Goal: Transaction & Acquisition: Book appointment/travel/reservation

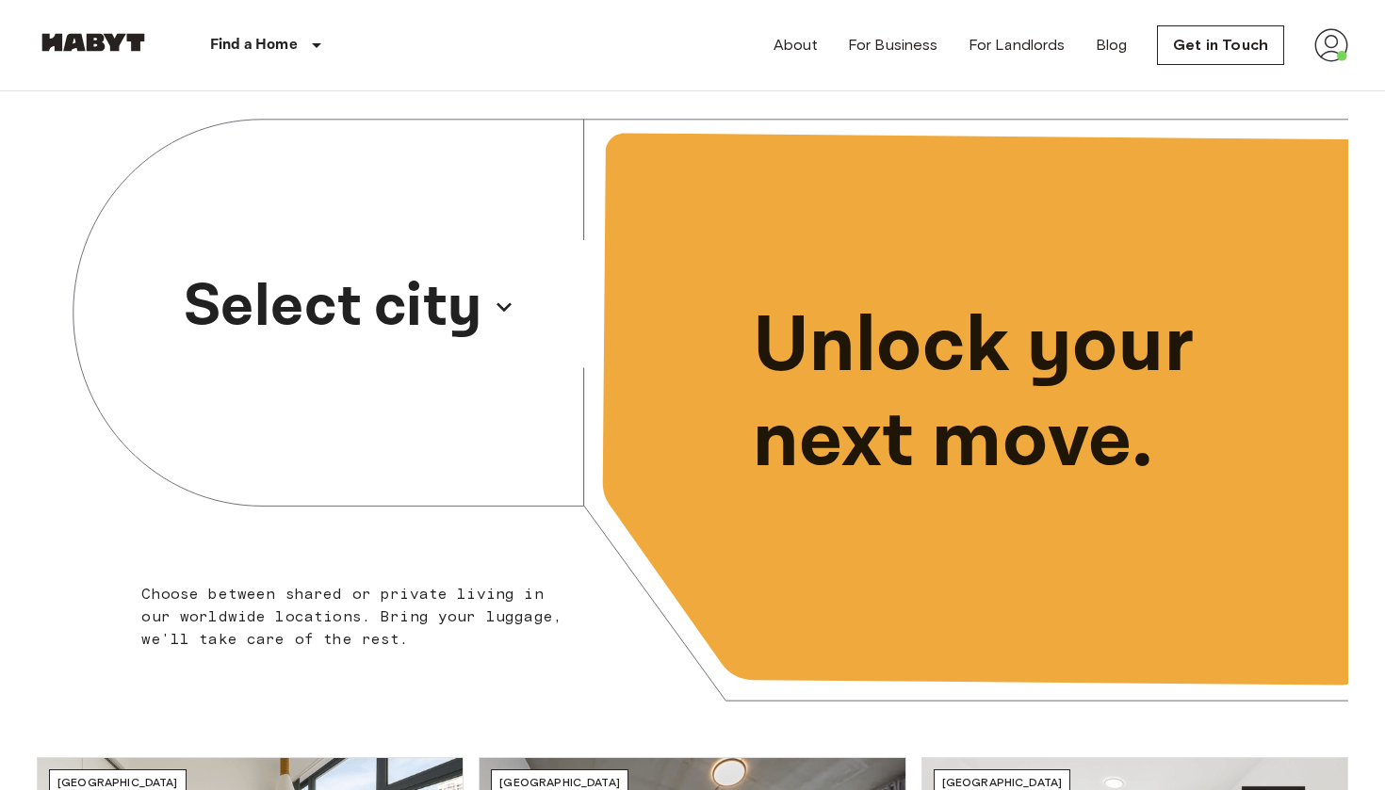
click at [402, 315] on p "Select city" at bounding box center [333, 307] width 299 height 90
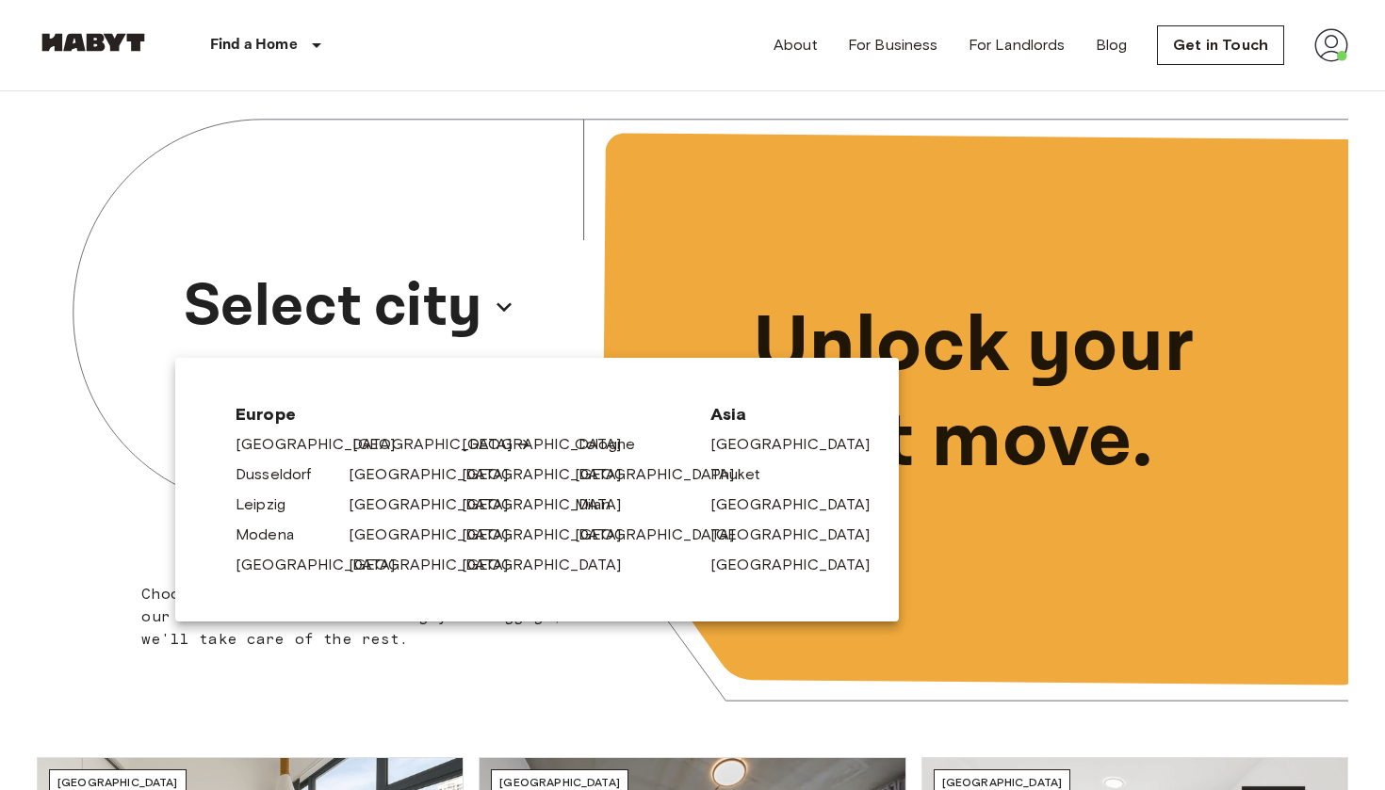
click at [358, 443] on link "[GEOGRAPHIC_DATA]" at bounding box center [441, 444] width 179 height 23
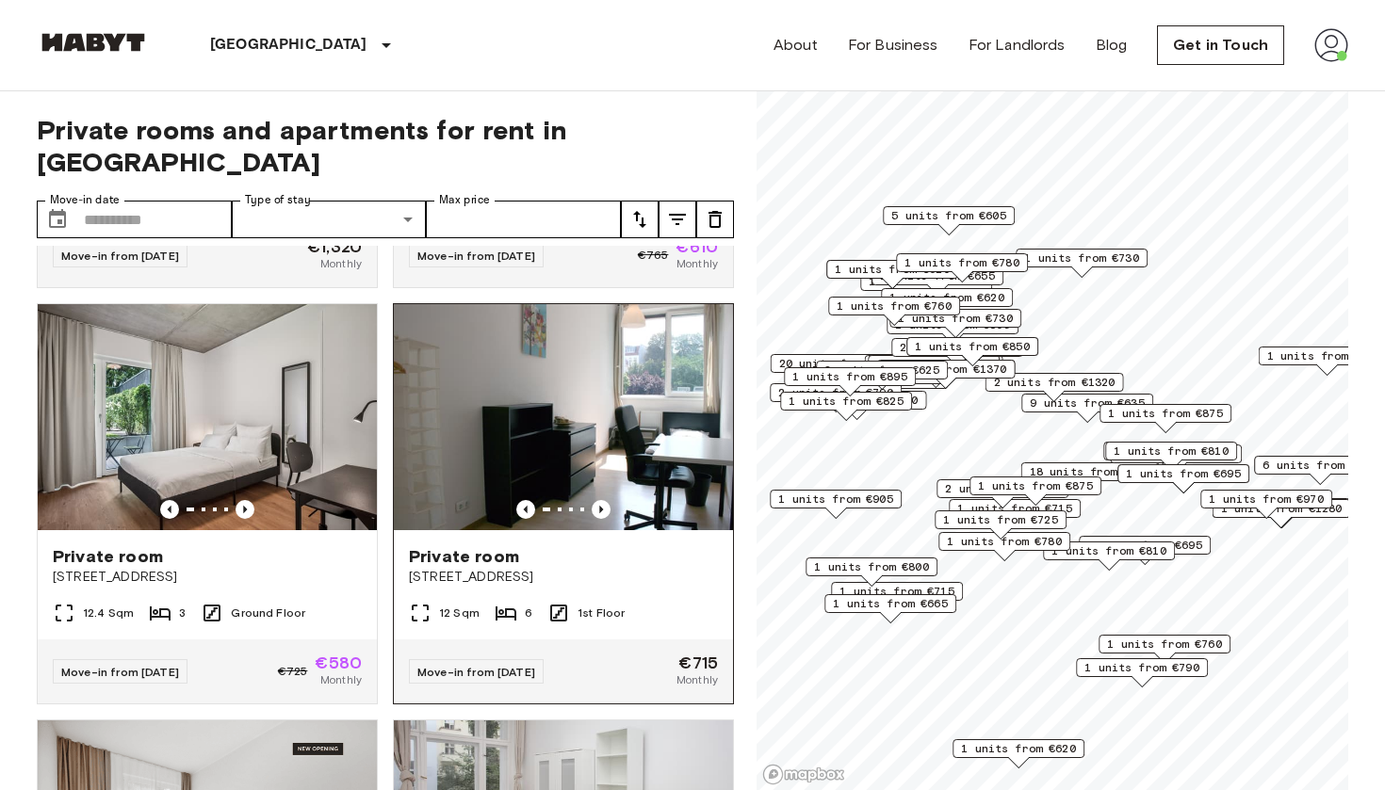
scroll to position [375, 0]
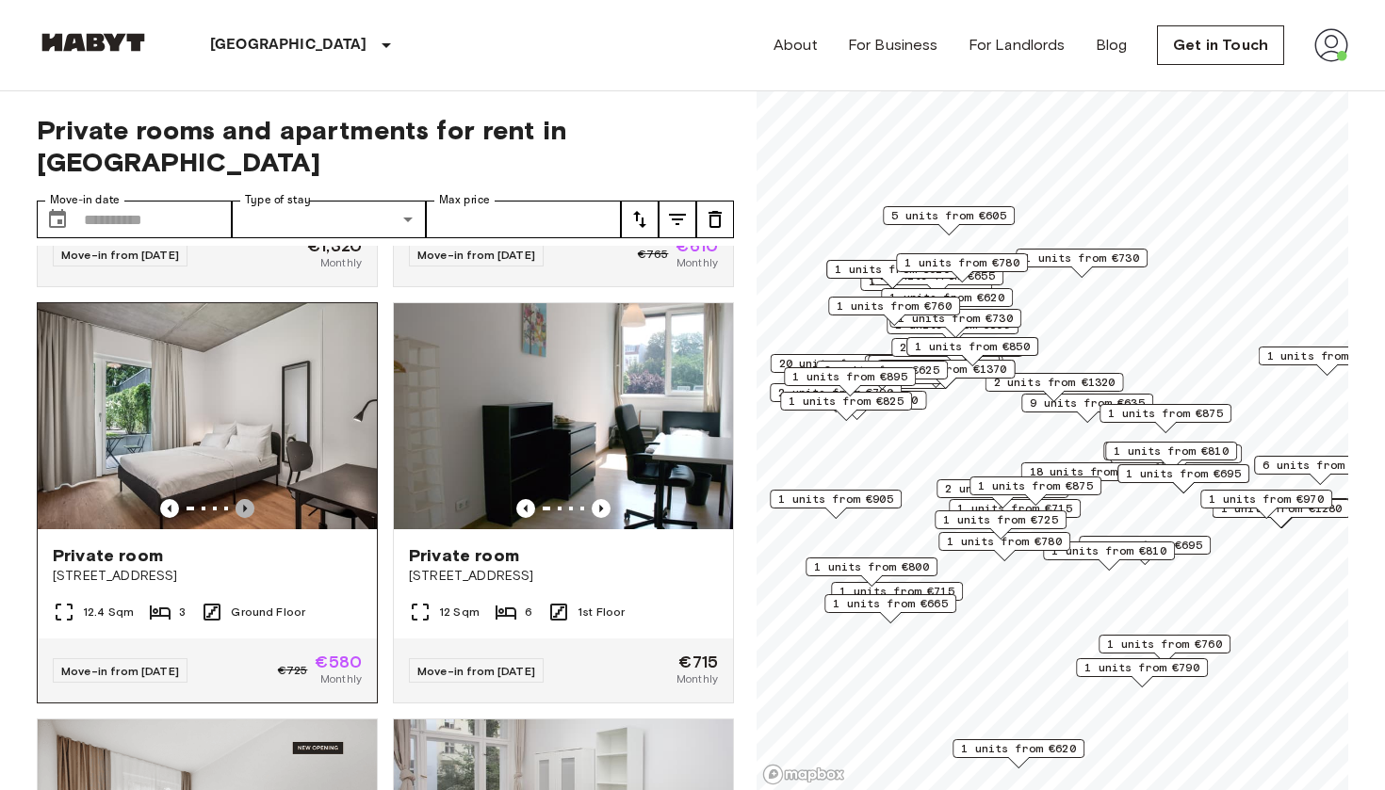
click at [249, 499] on icon "Previous image" at bounding box center [245, 508] width 19 height 19
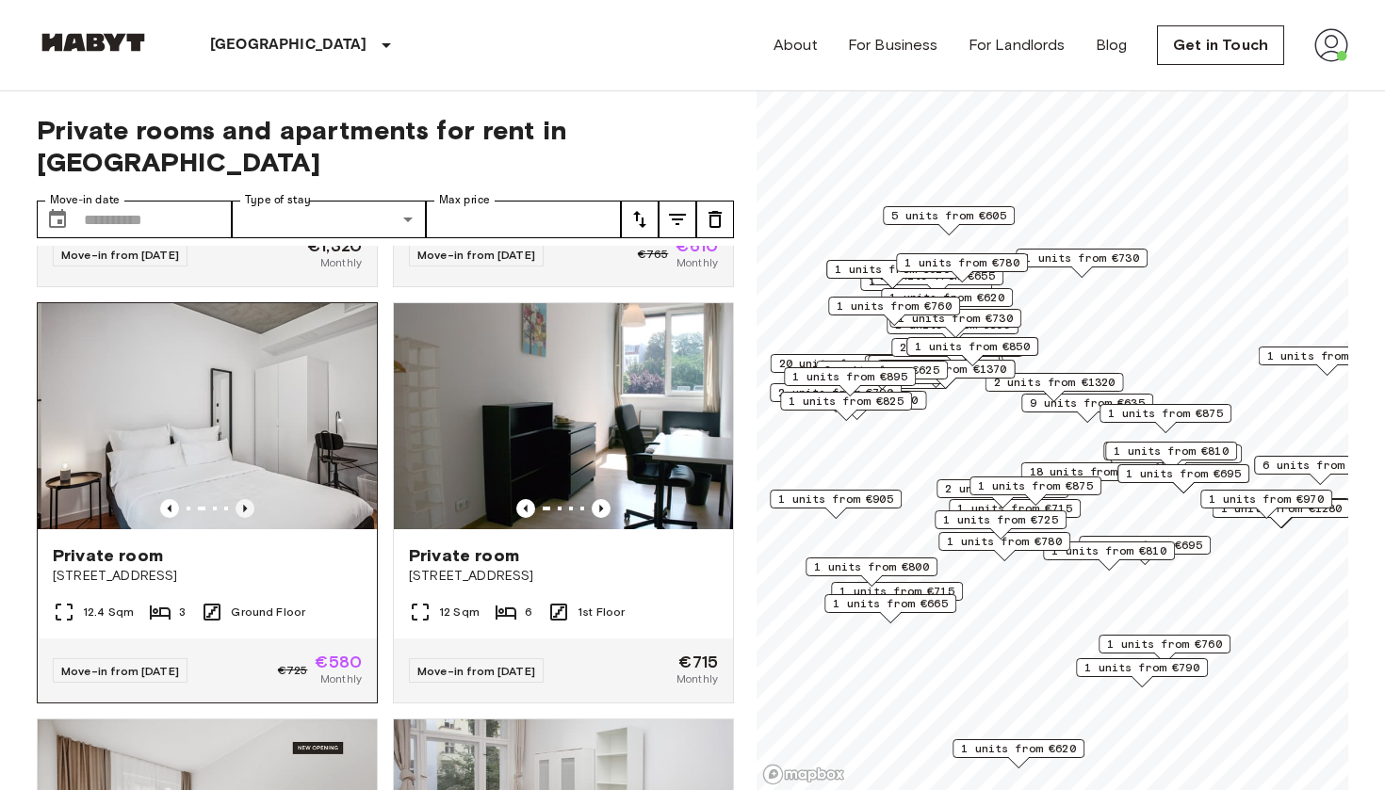
click at [249, 499] on icon "Previous image" at bounding box center [245, 508] width 19 height 19
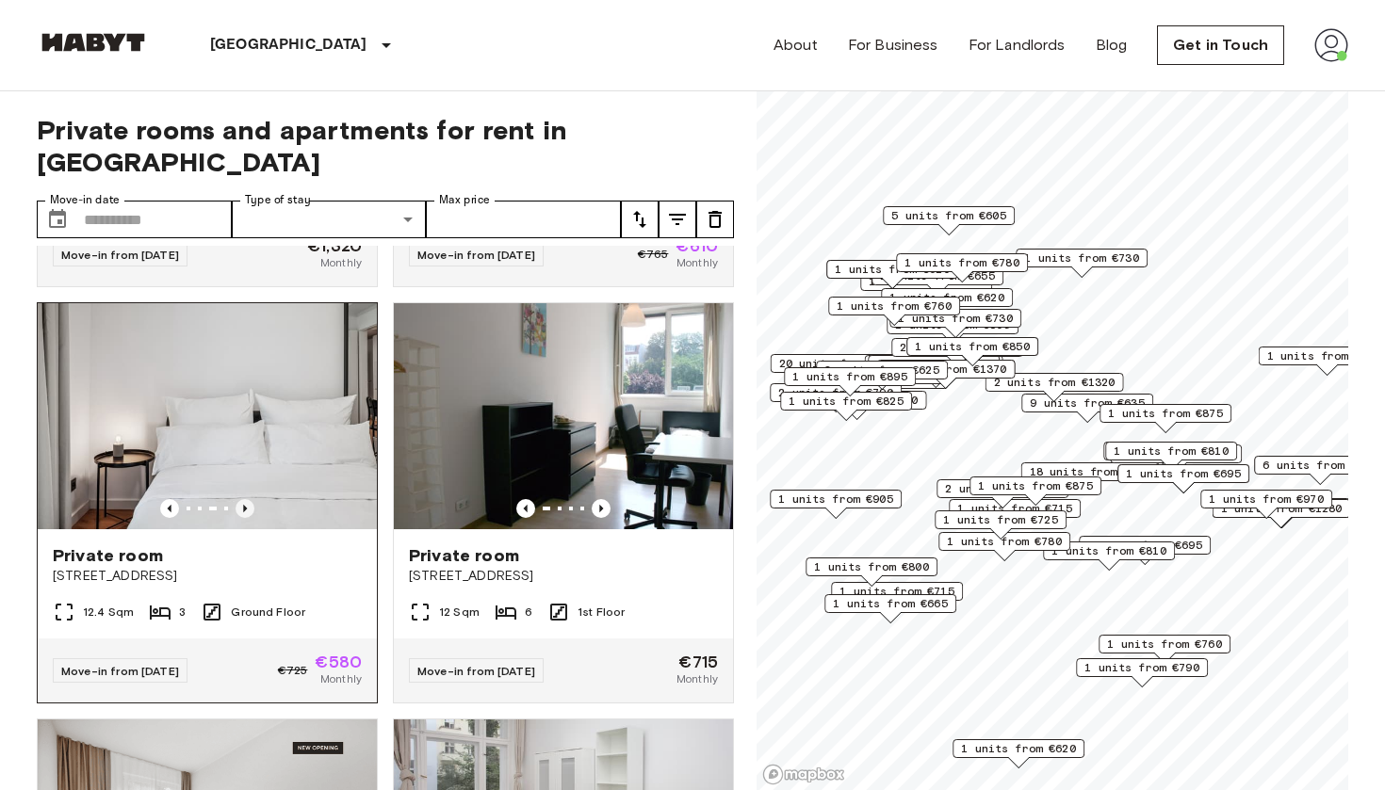
click at [249, 499] on icon "Previous image" at bounding box center [245, 508] width 19 height 19
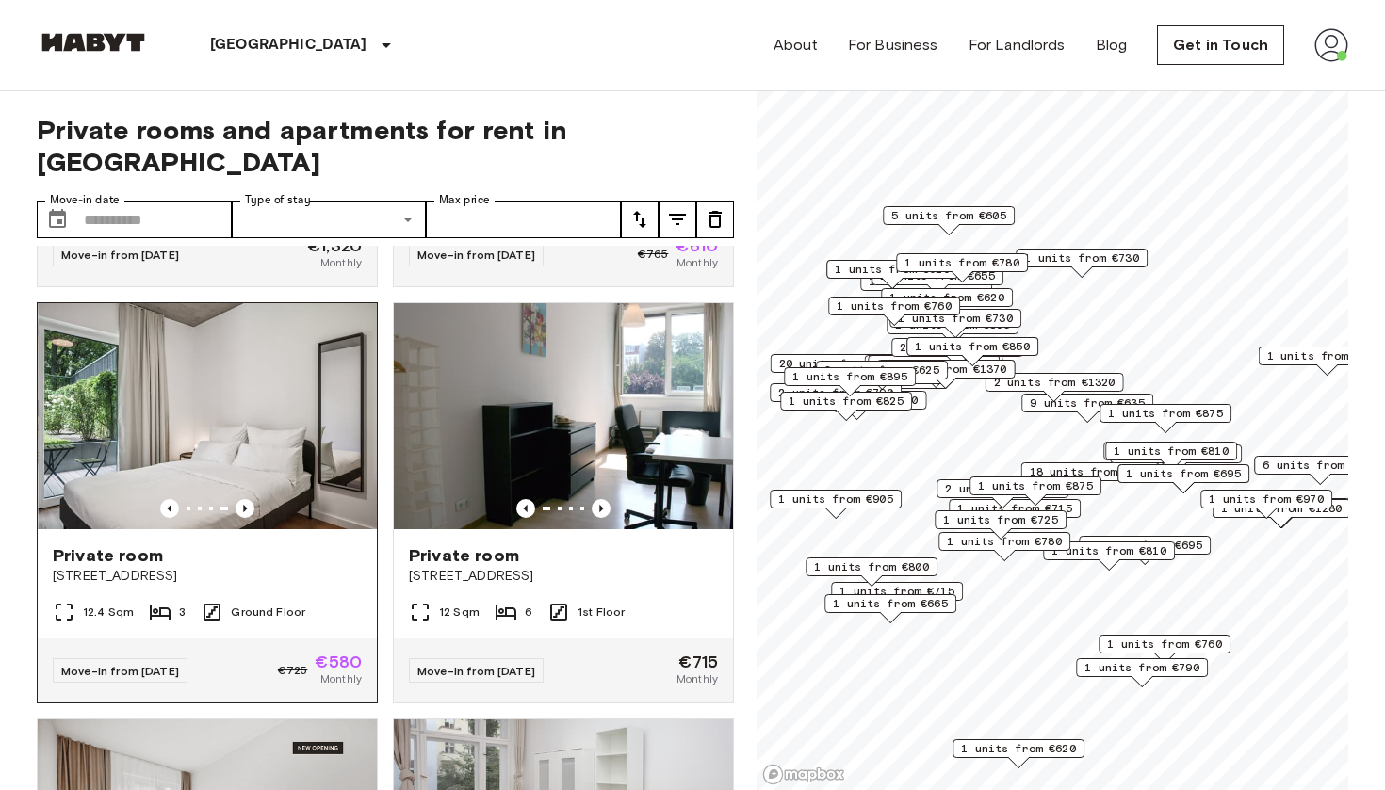
click at [285, 604] on span "Ground Floor" at bounding box center [268, 612] width 74 height 17
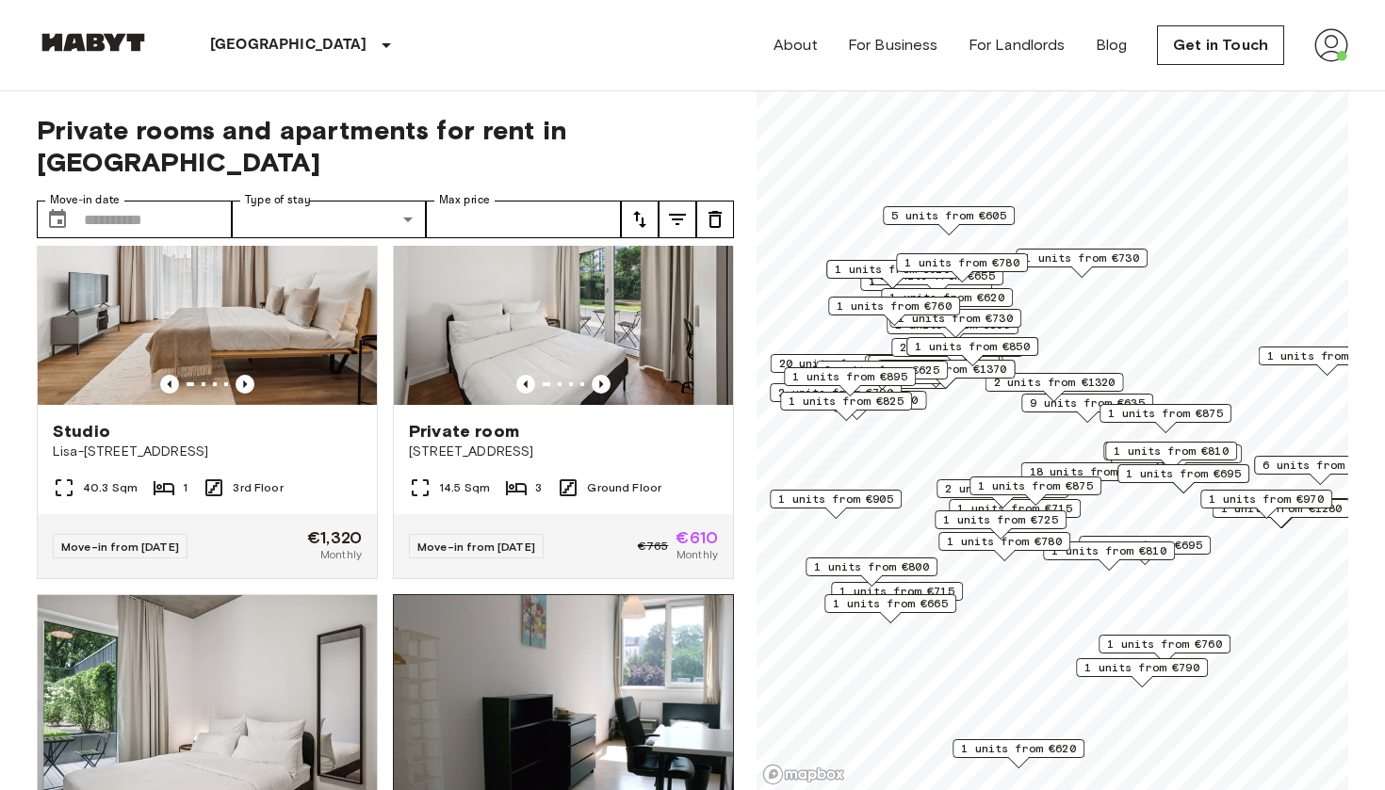
scroll to position [77, 0]
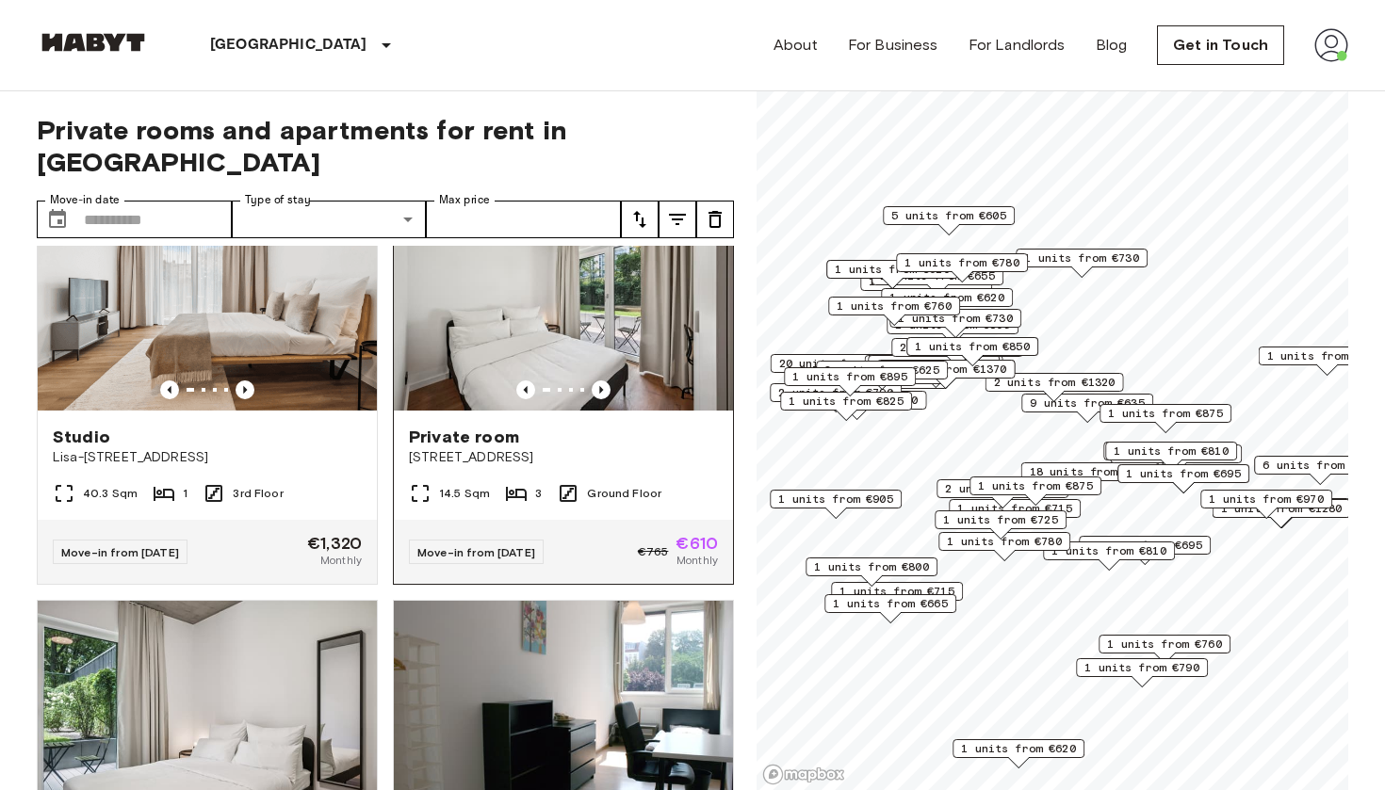
click at [482, 426] on span "Private room" at bounding box center [464, 437] width 110 height 23
click at [285, 705] on img at bounding box center [207, 714] width 339 height 226
click at [539, 426] on div "Private room" at bounding box center [563, 437] width 309 height 23
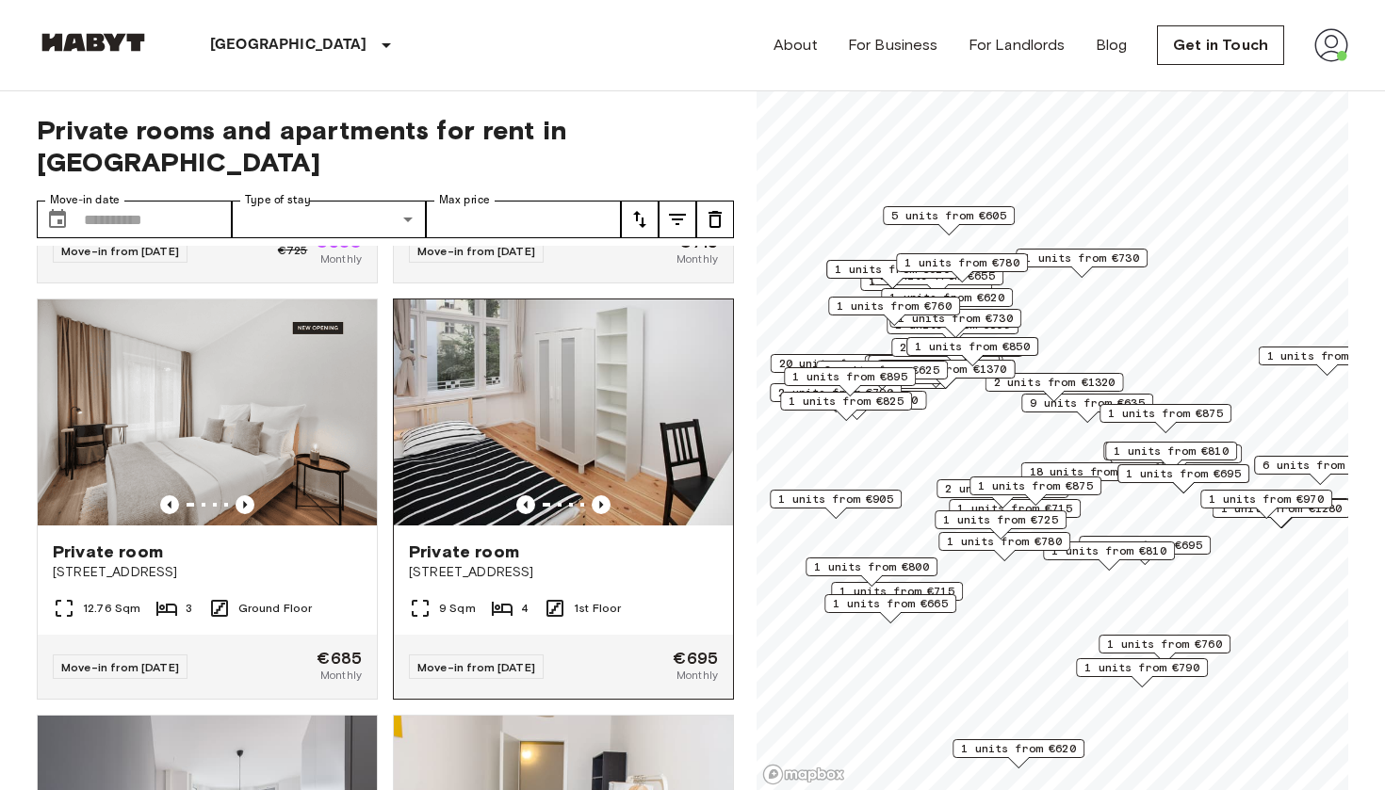
scroll to position [812, 0]
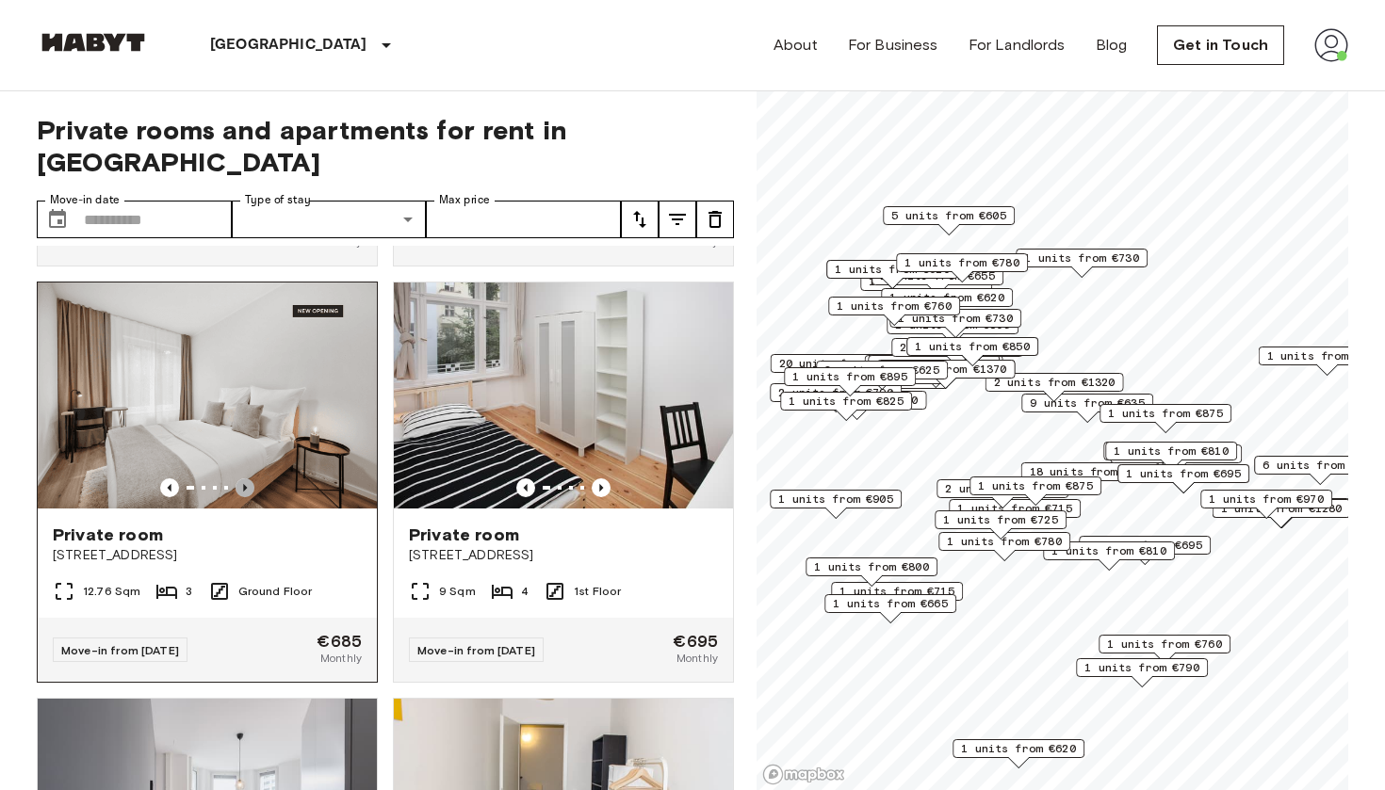
click at [241, 479] on icon "Previous image" at bounding box center [245, 488] width 19 height 19
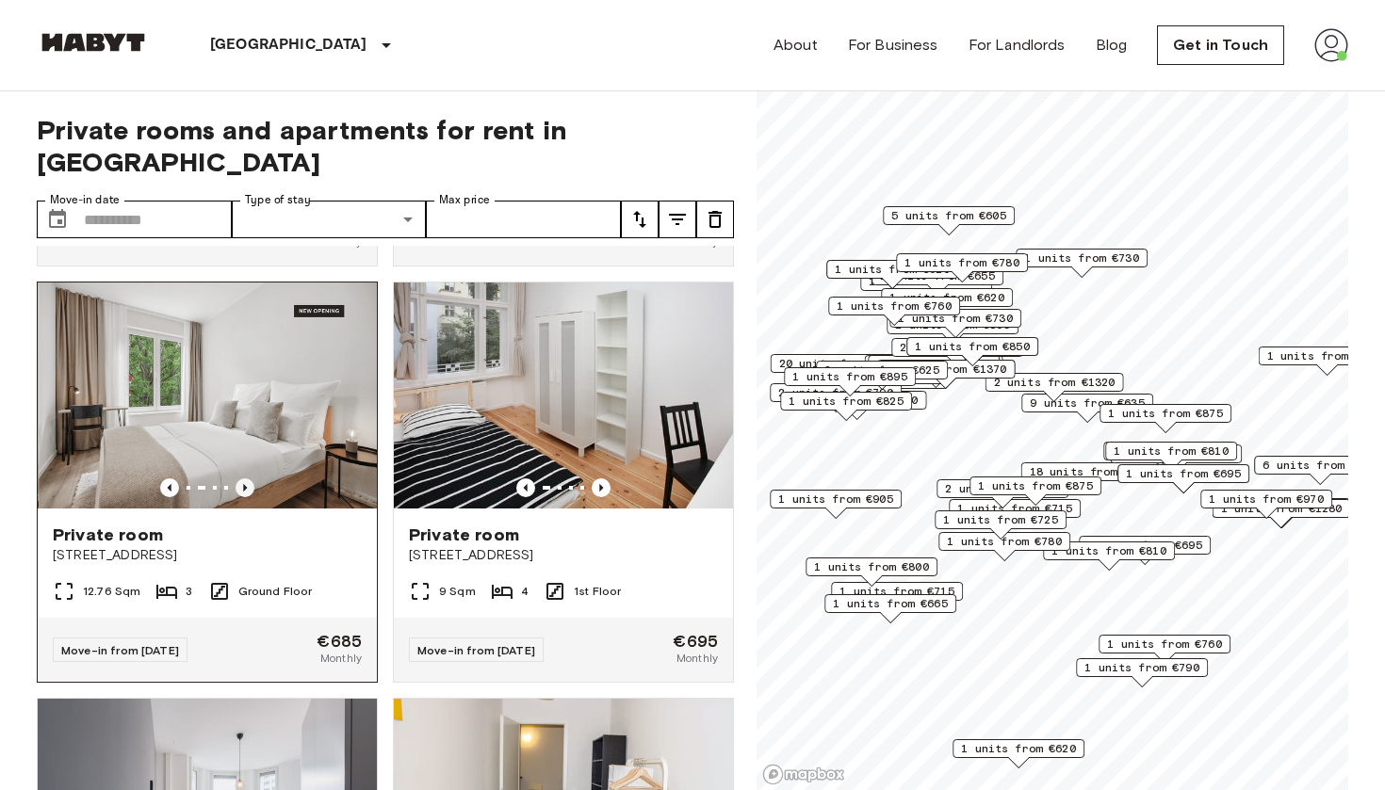
click at [241, 479] on icon "Previous image" at bounding box center [245, 488] width 19 height 19
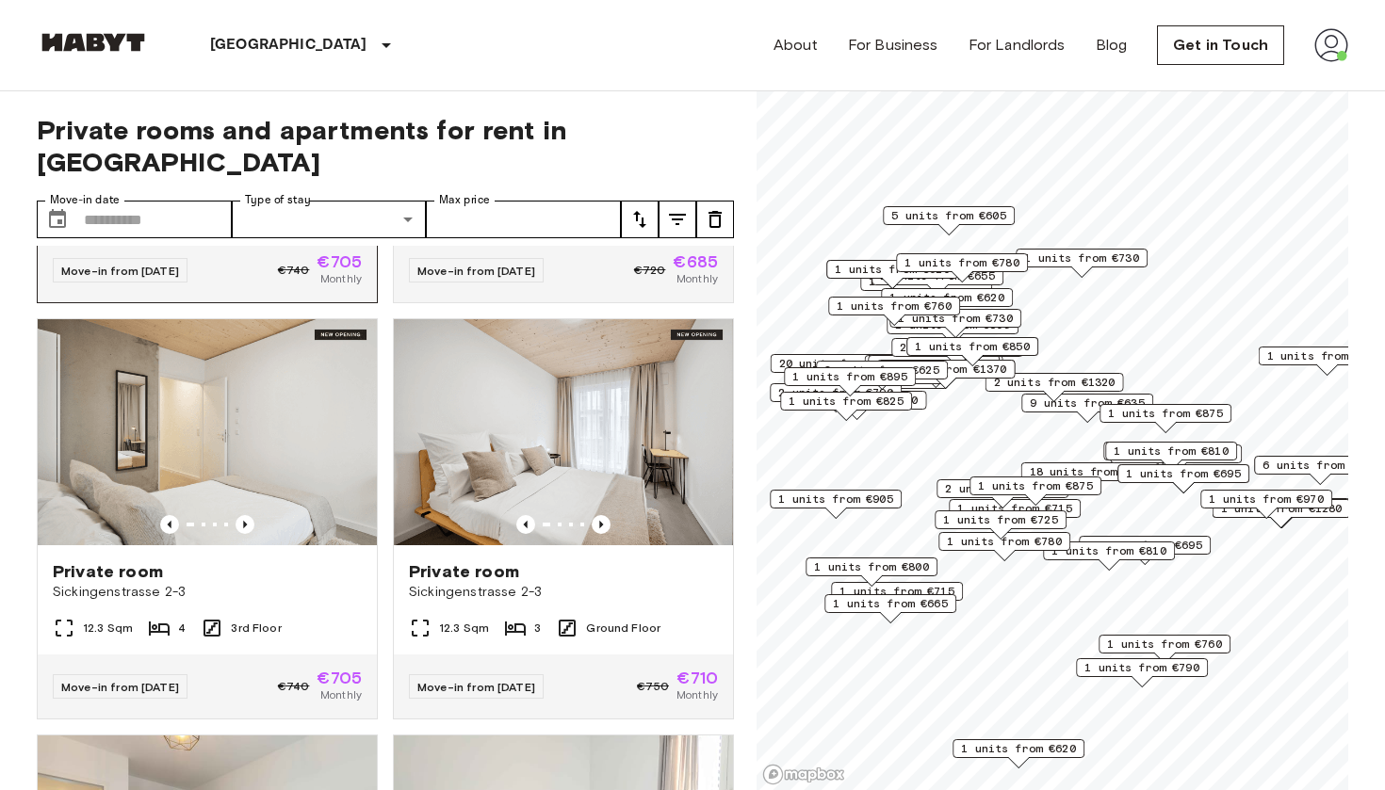
scroll to position [2027, 0]
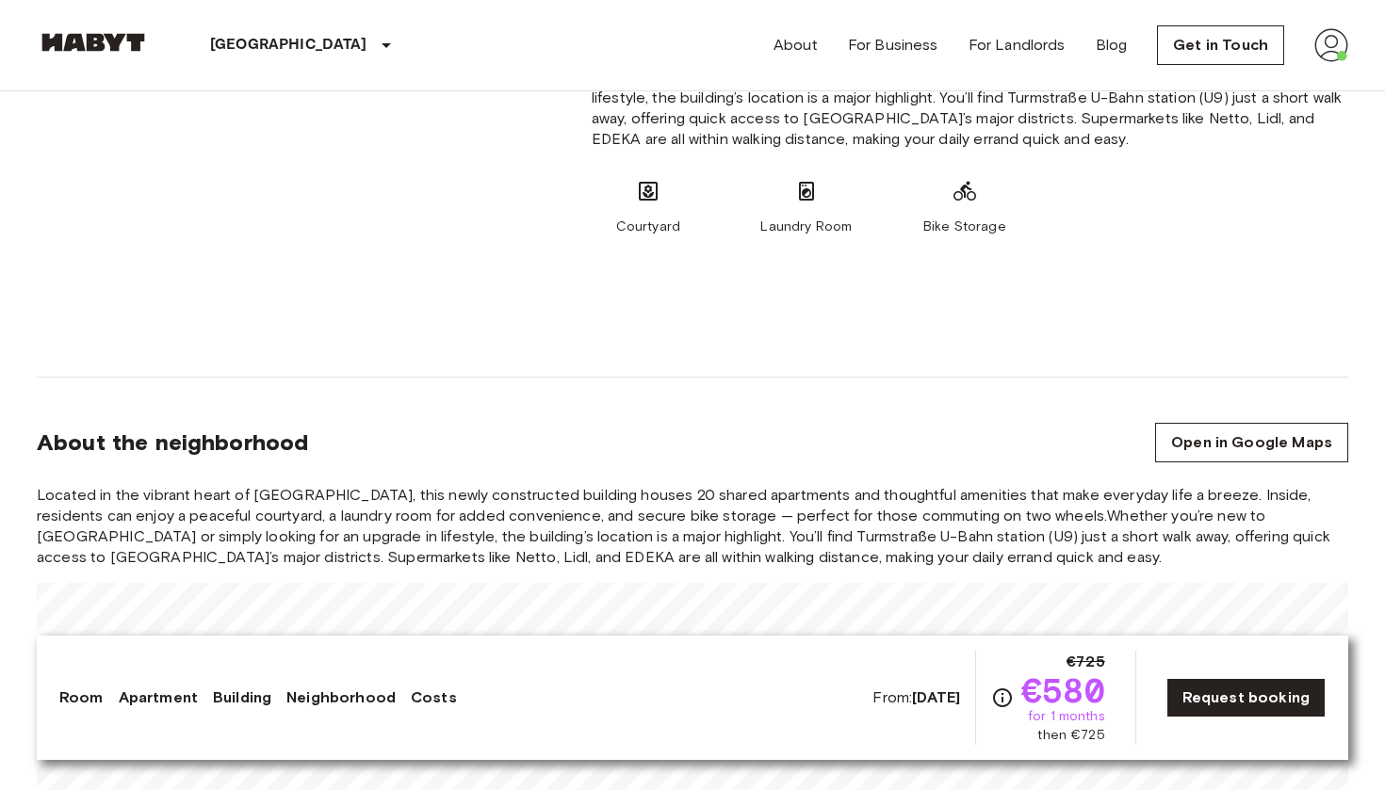
scroll to position [1859, 0]
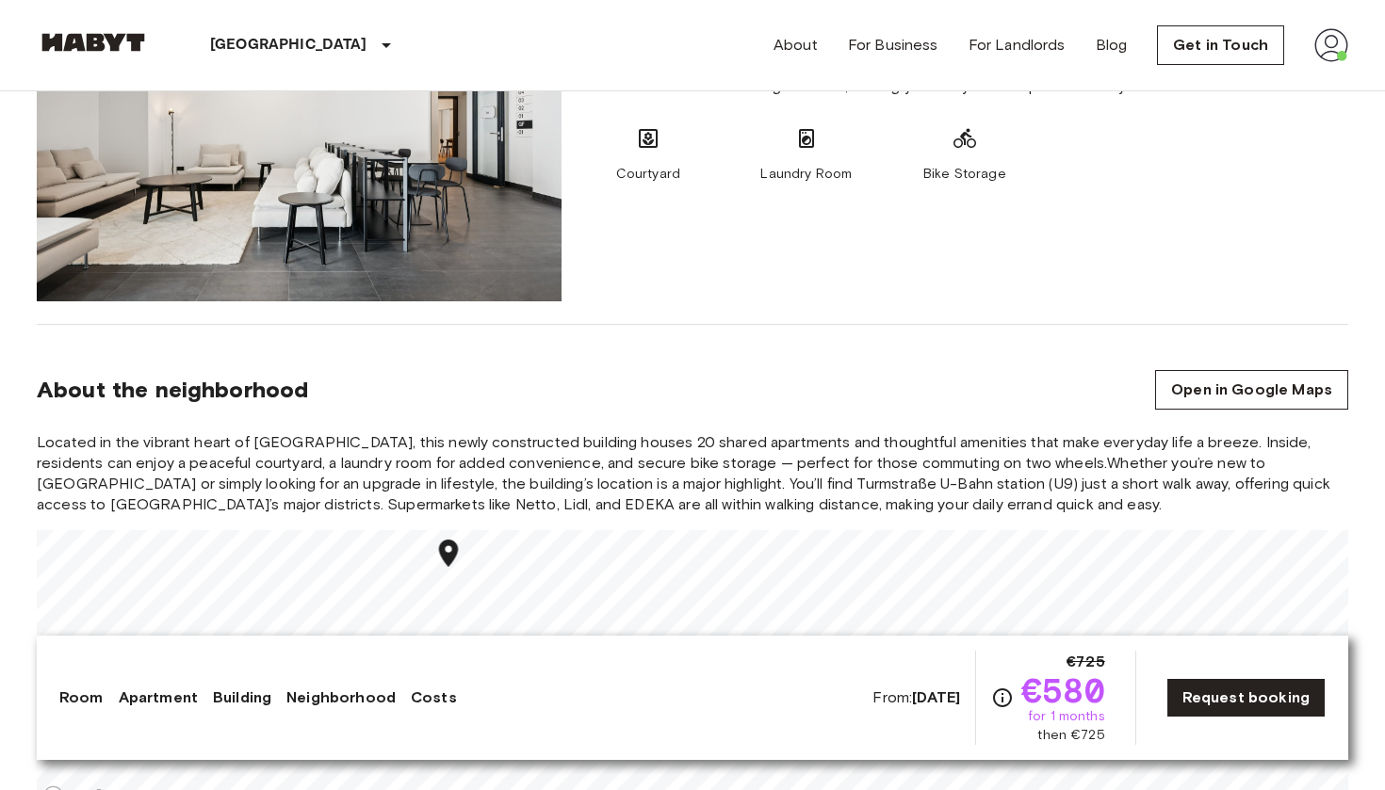
drag, startPoint x: 450, startPoint y: 555, endPoint x: 482, endPoint y: 578, distance: 39.2
click at [465, 576] on div "Map marker" at bounding box center [448, 556] width 33 height 39
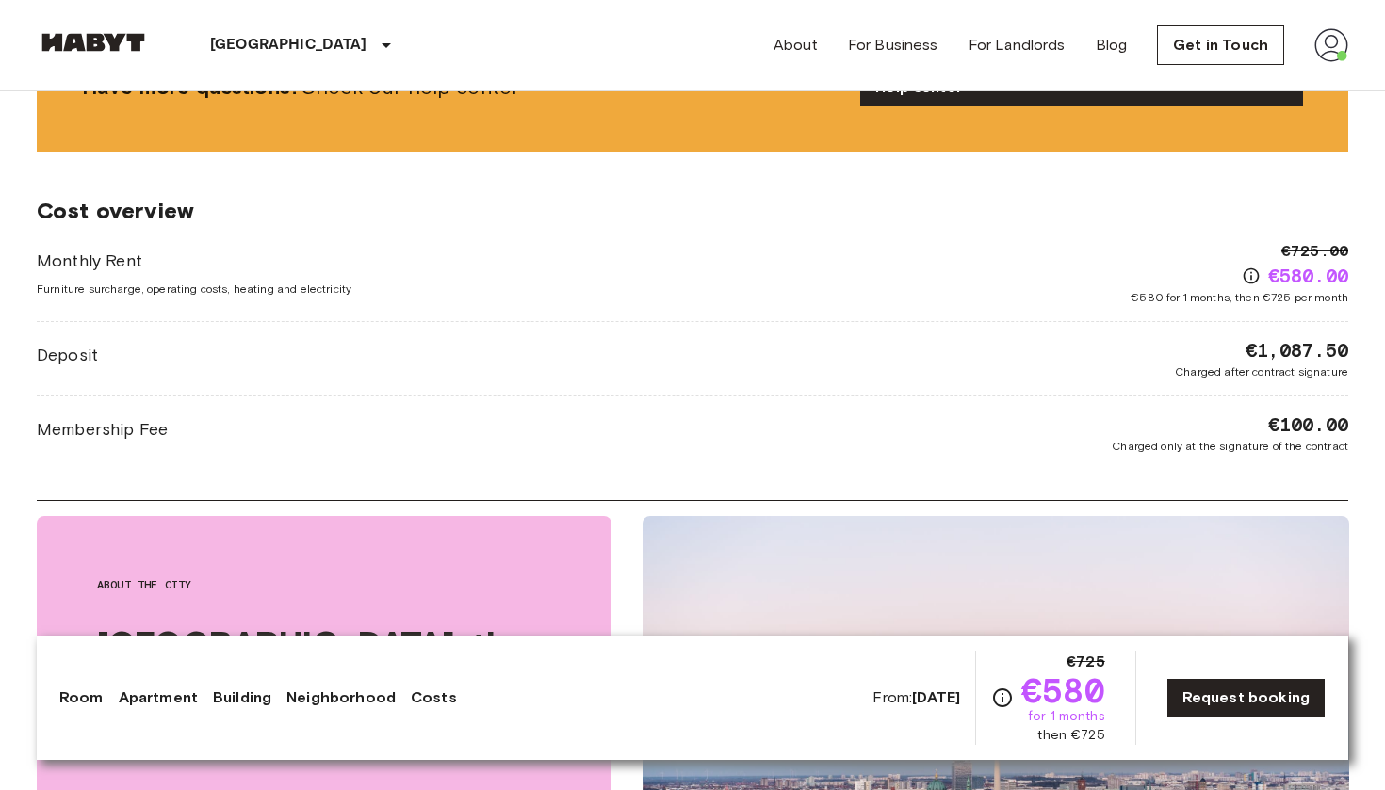
scroll to position [2935, 0]
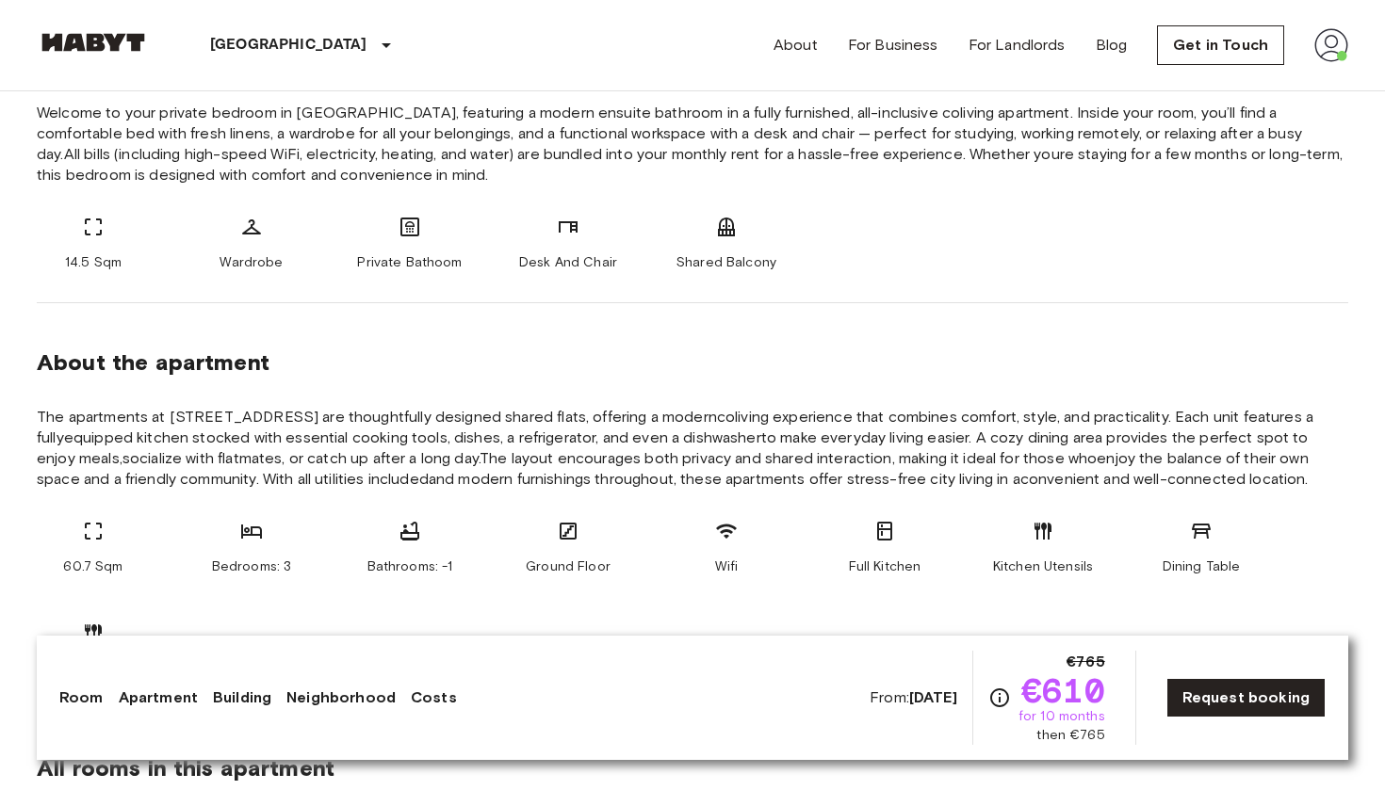
scroll to position [808, 0]
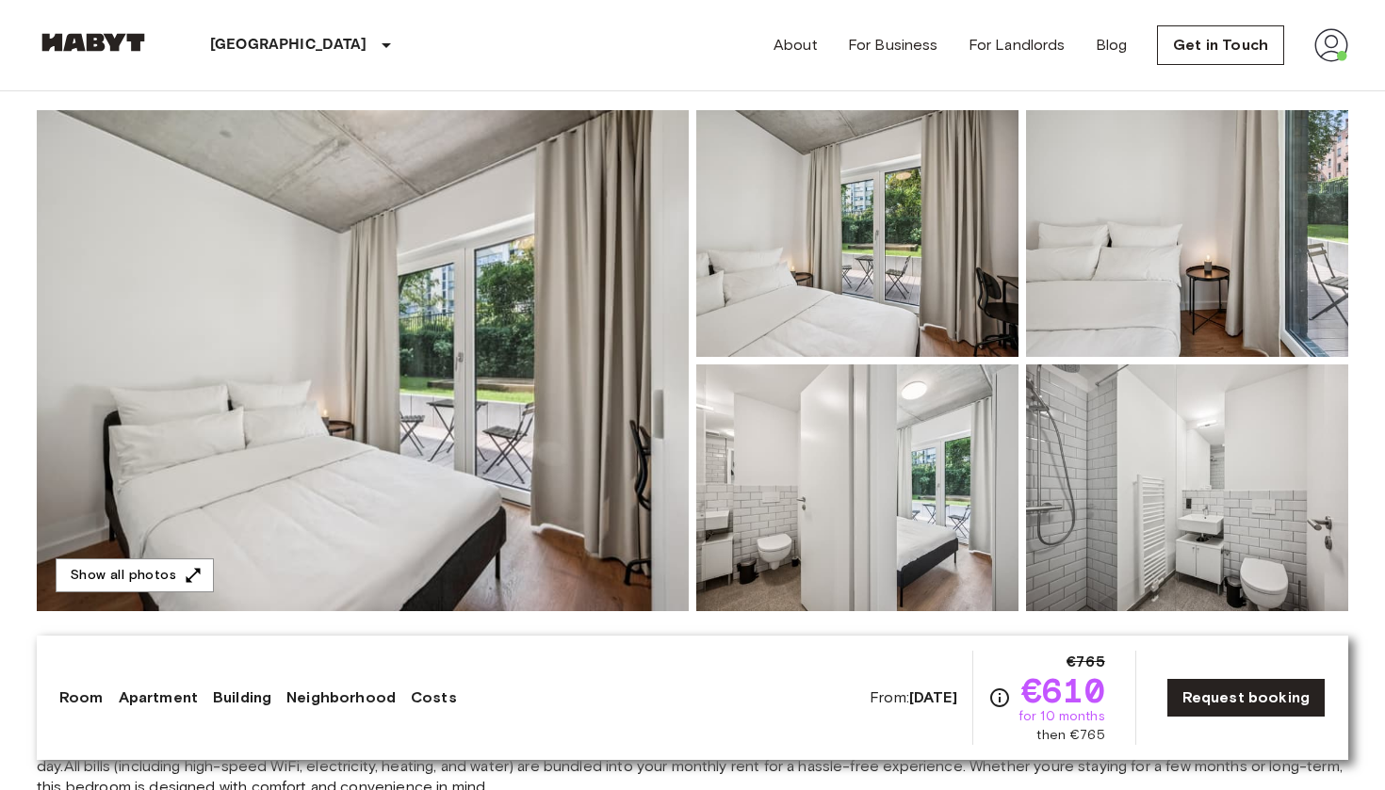
scroll to position [155, 0]
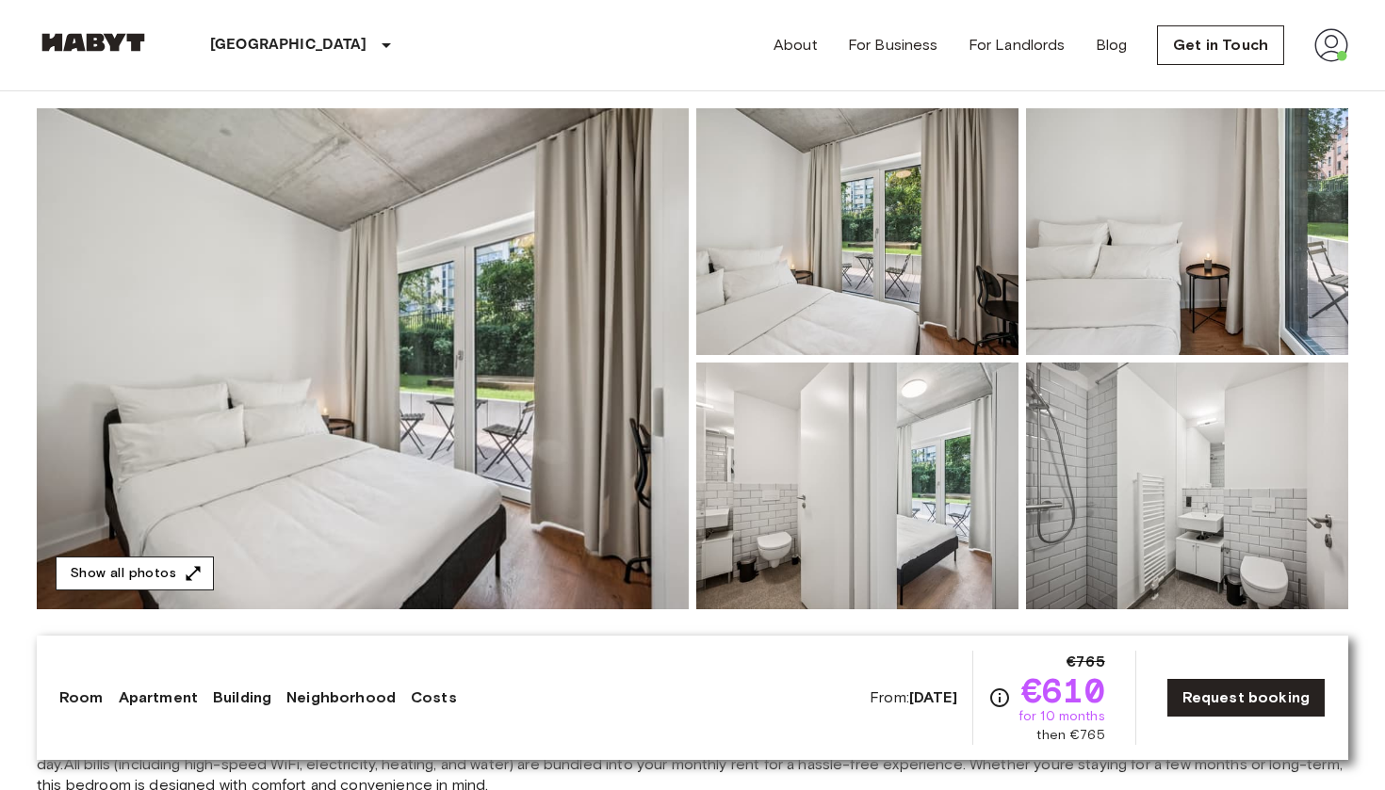
click at [185, 560] on button "Show all photos" at bounding box center [135, 574] width 158 height 35
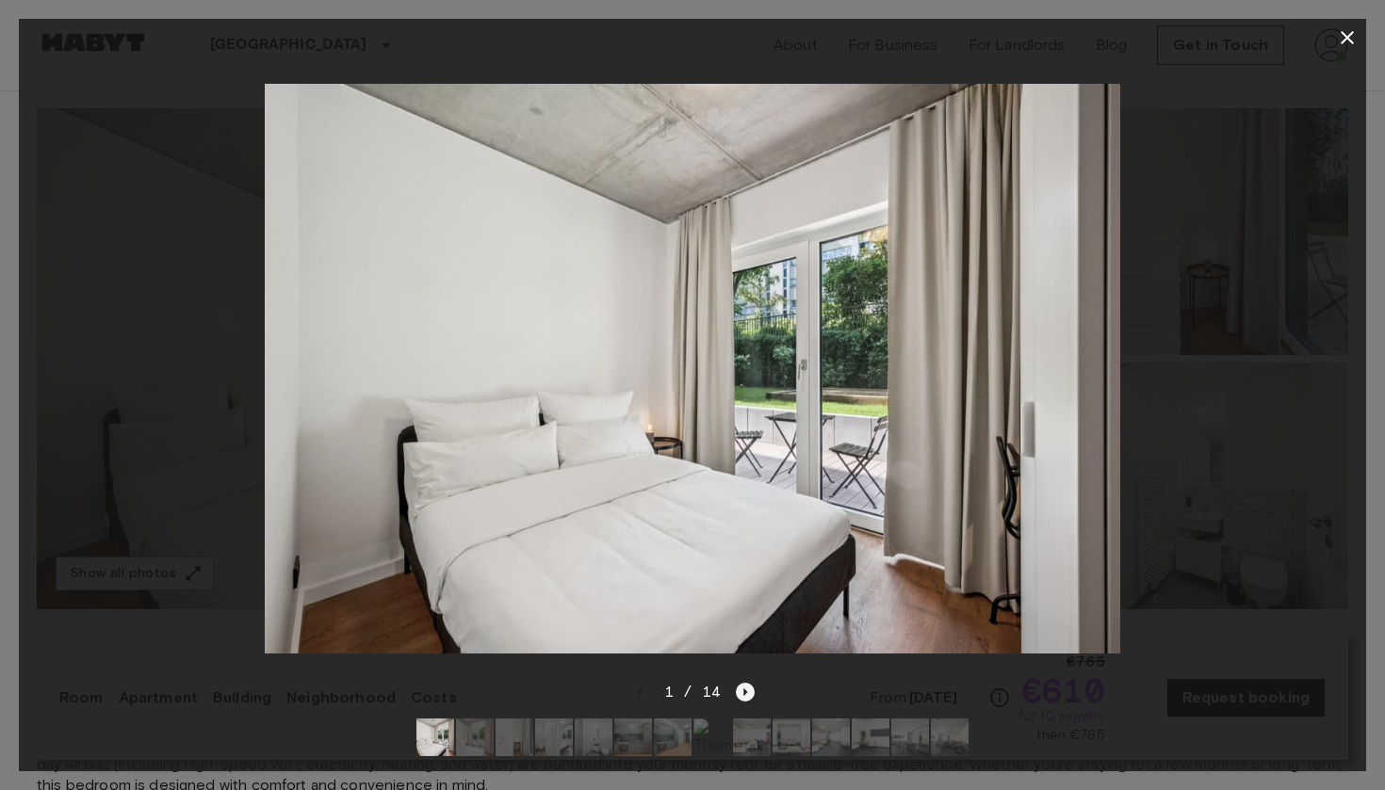
click at [740, 695] on icon "Next image" at bounding box center [745, 692] width 19 height 19
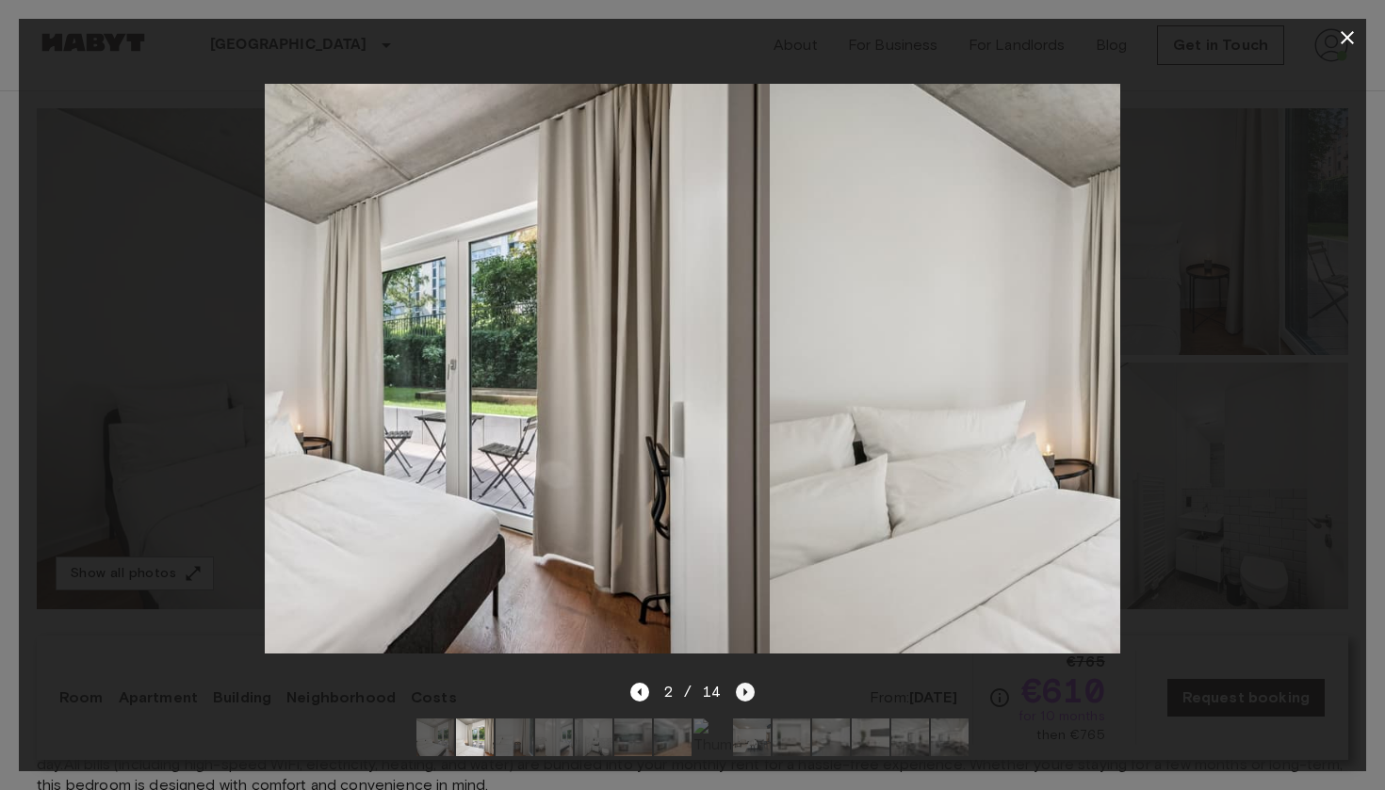
click at [740, 695] on icon "Next image" at bounding box center [745, 692] width 19 height 19
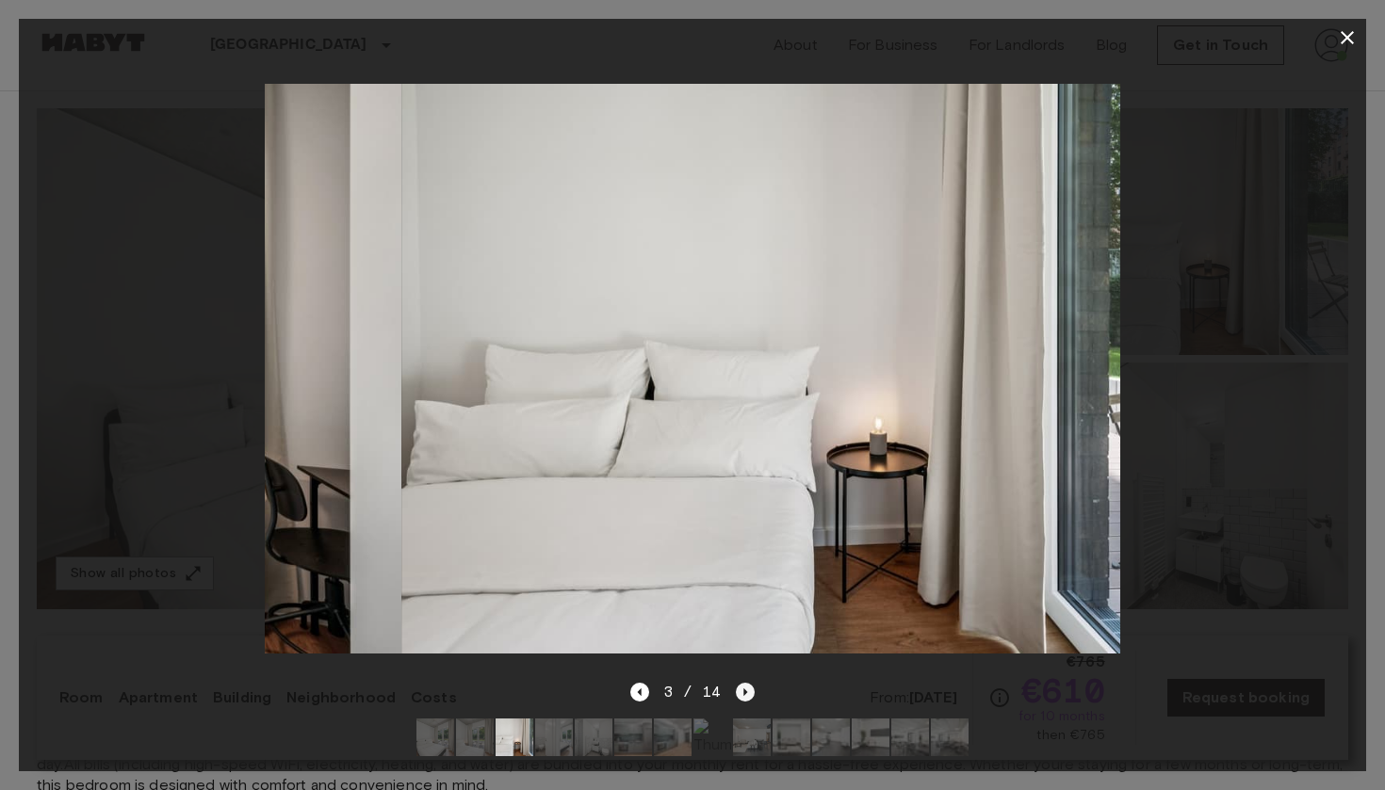
click at [741, 695] on icon "Next image" at bounding box center [745, 692] width 19 height 19
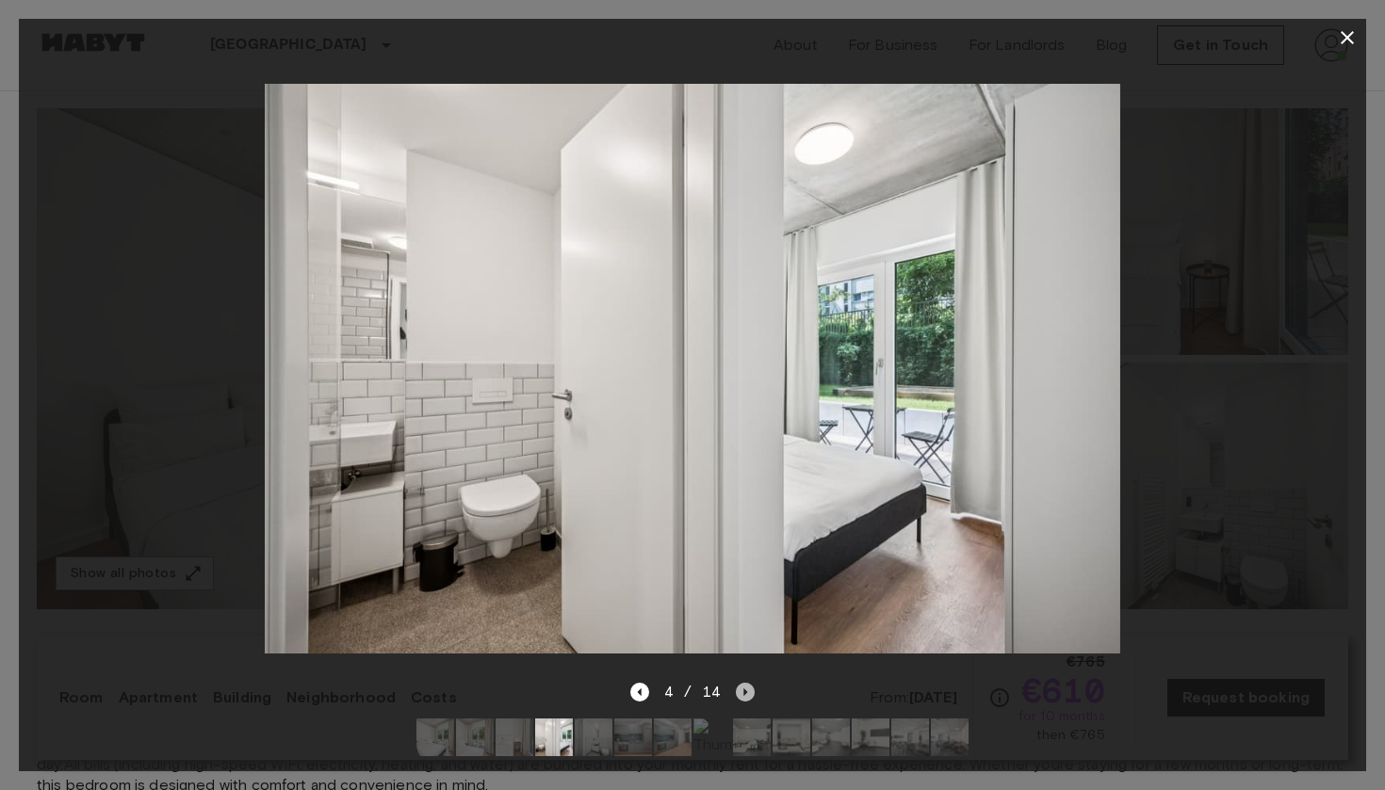
click at [741, 695] on icon "Next image" at bounding box center [745, 692] width 19 height 19
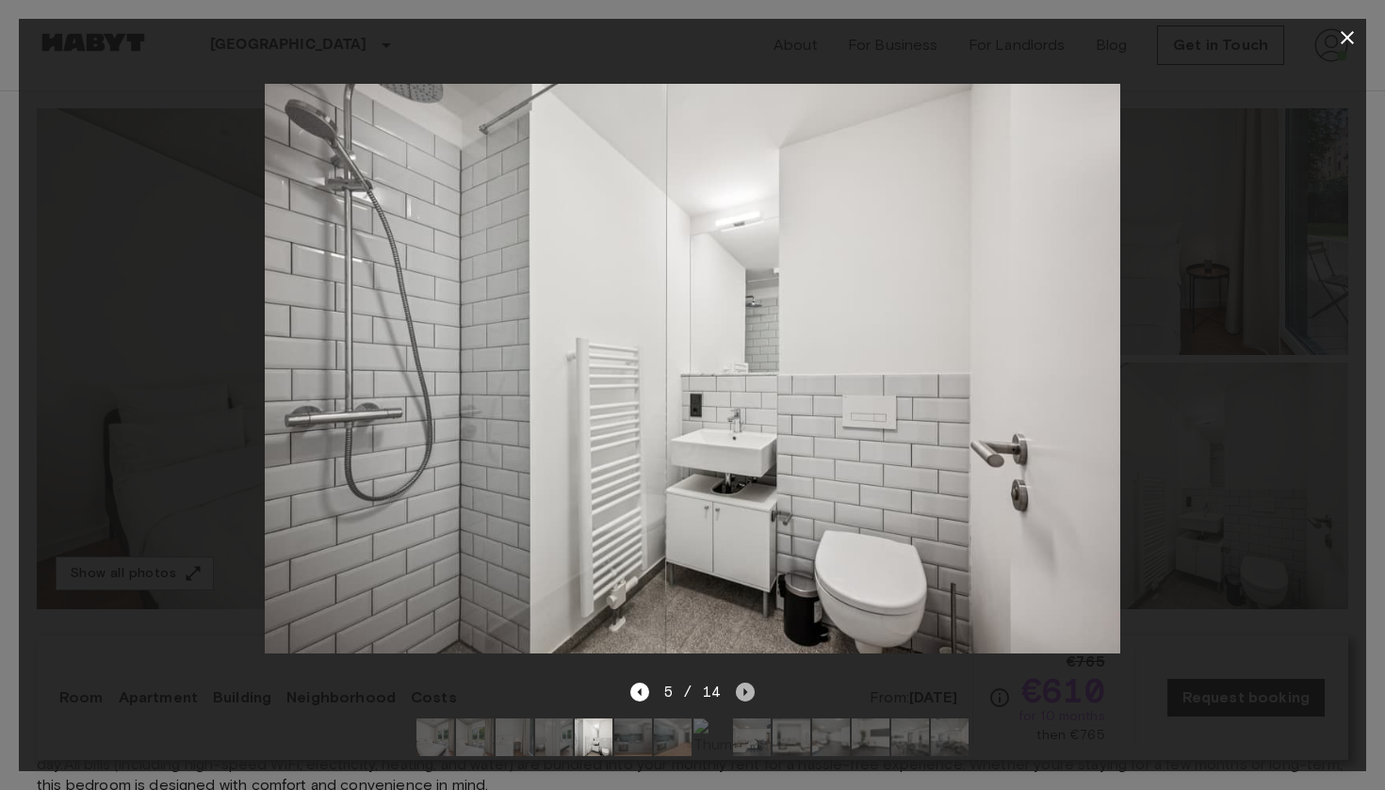
click at [741, 695] on icon "Next image" at bounding box center [745, 692] width 19 height 19
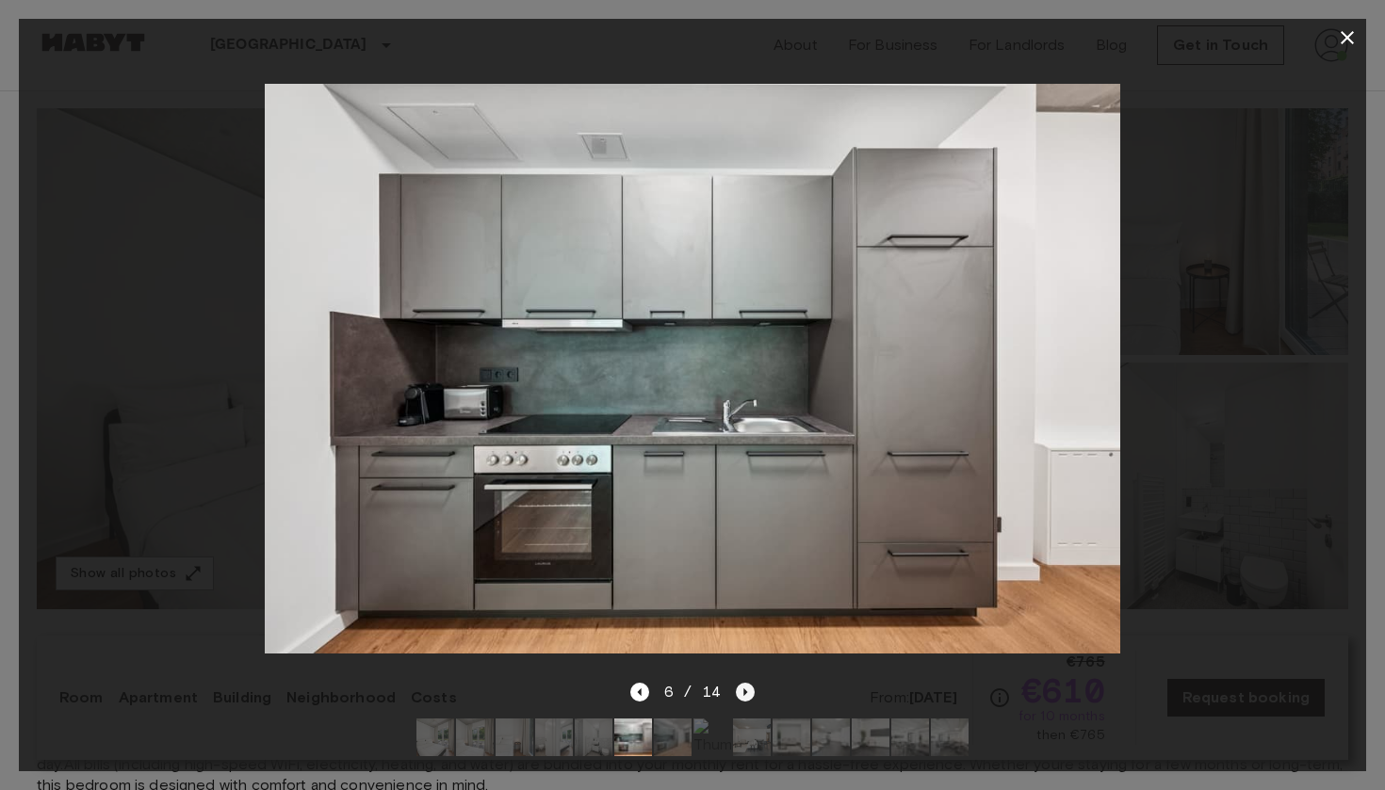
click at [741, 695] on icon "Next image" at bounding box center [745, 692] width 19 height 19
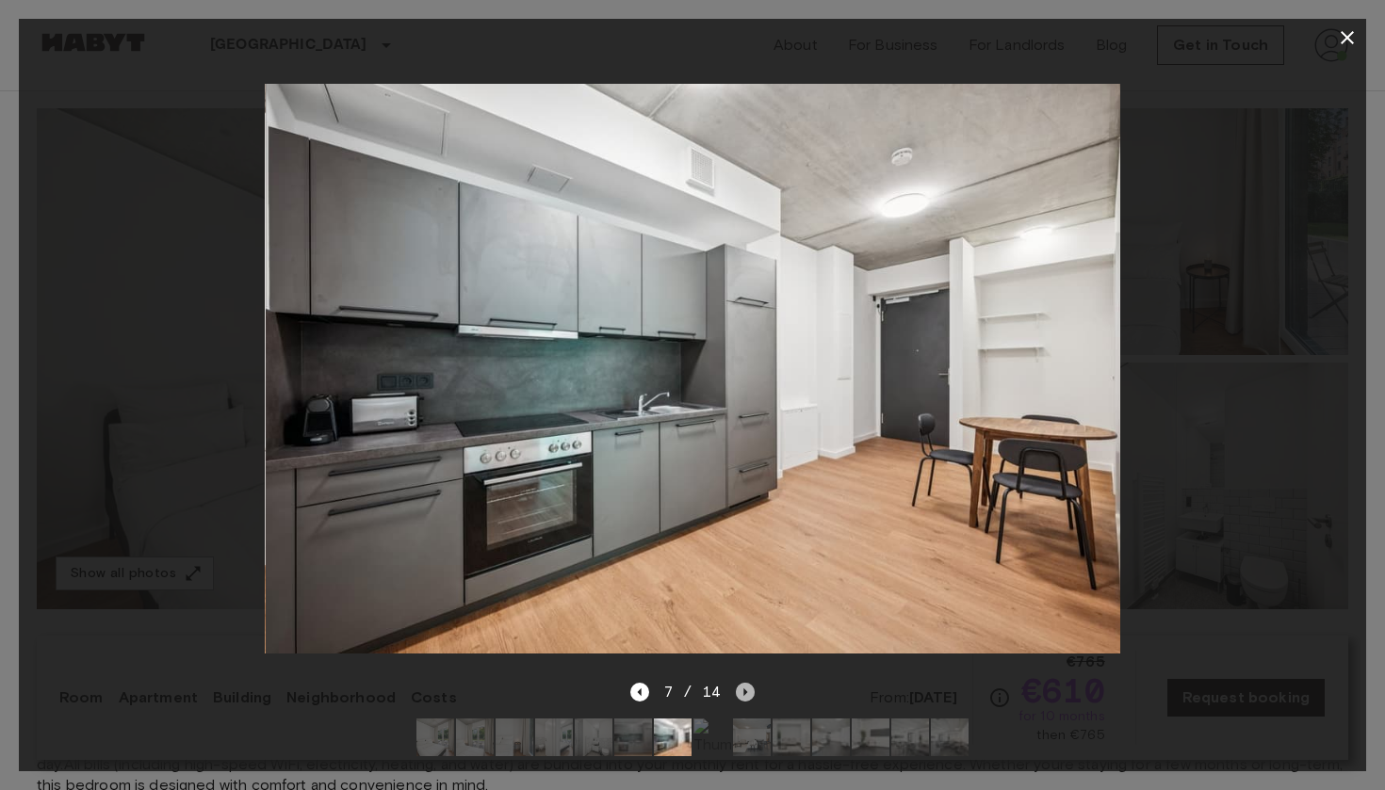
click at [741, 695] on icon "Next image" at bounding box center [745, 692] width 19 height 19
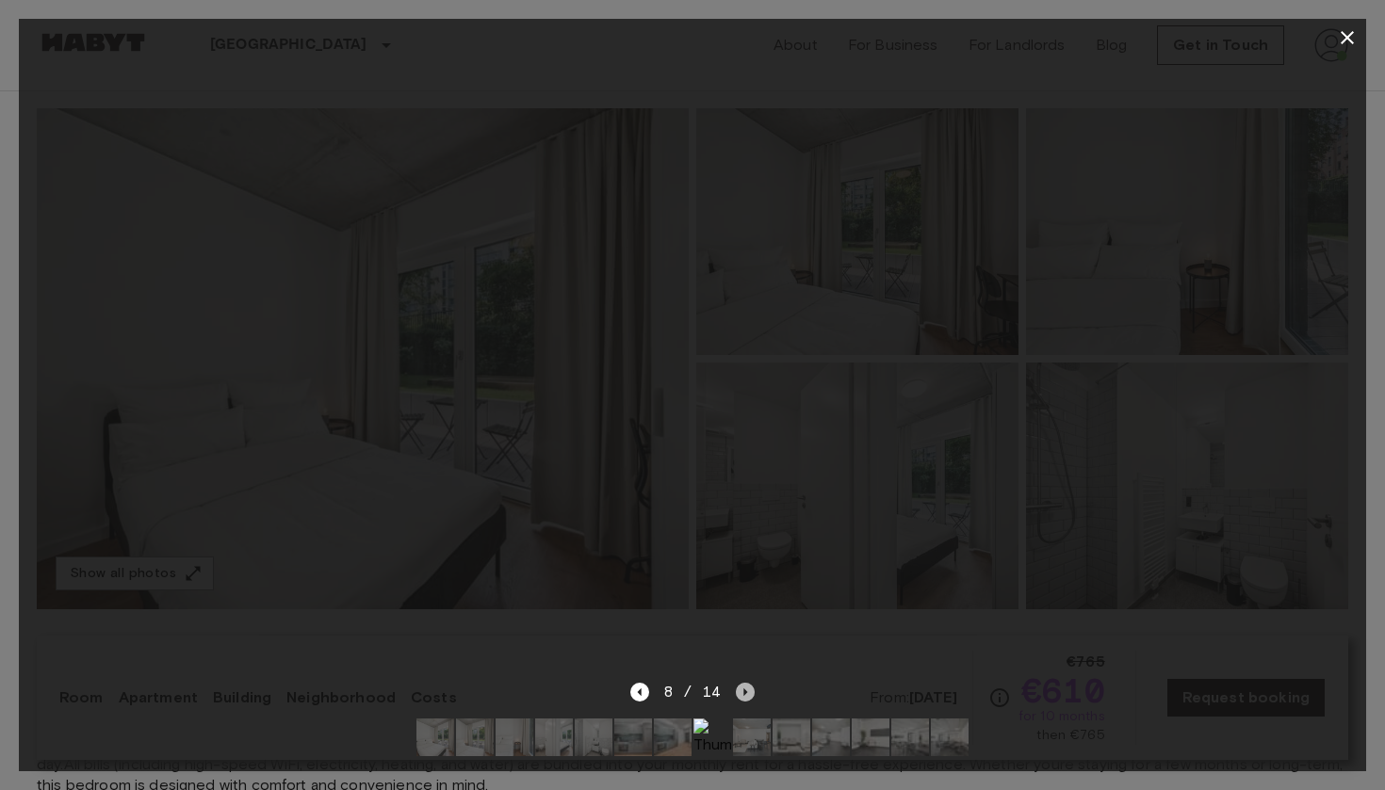
click at [741, 695] on icon "Next image" at bounding box center [745, 692] width 19 height 19
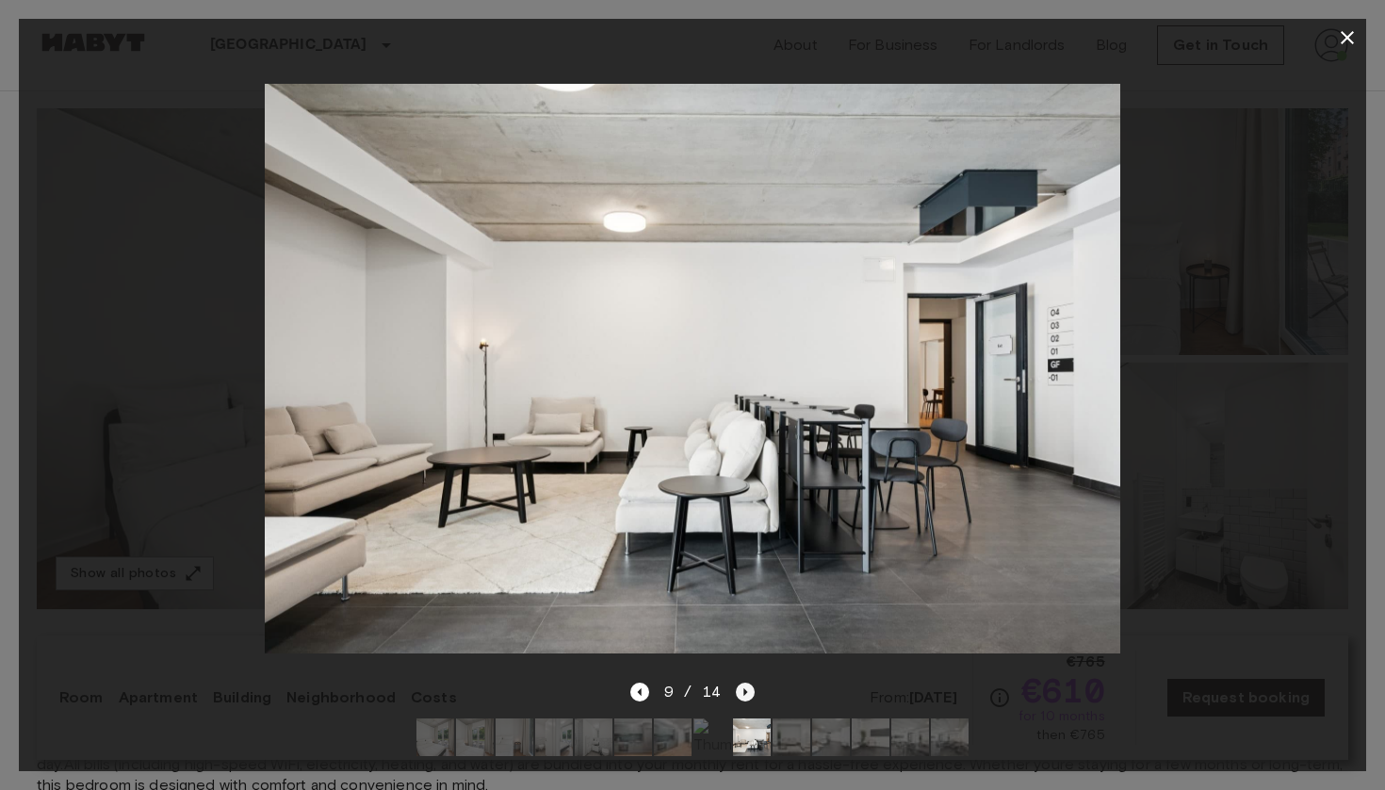
click at [741, 695] on icon "Next image" at bounding box center [745, 692] width 19 height 19
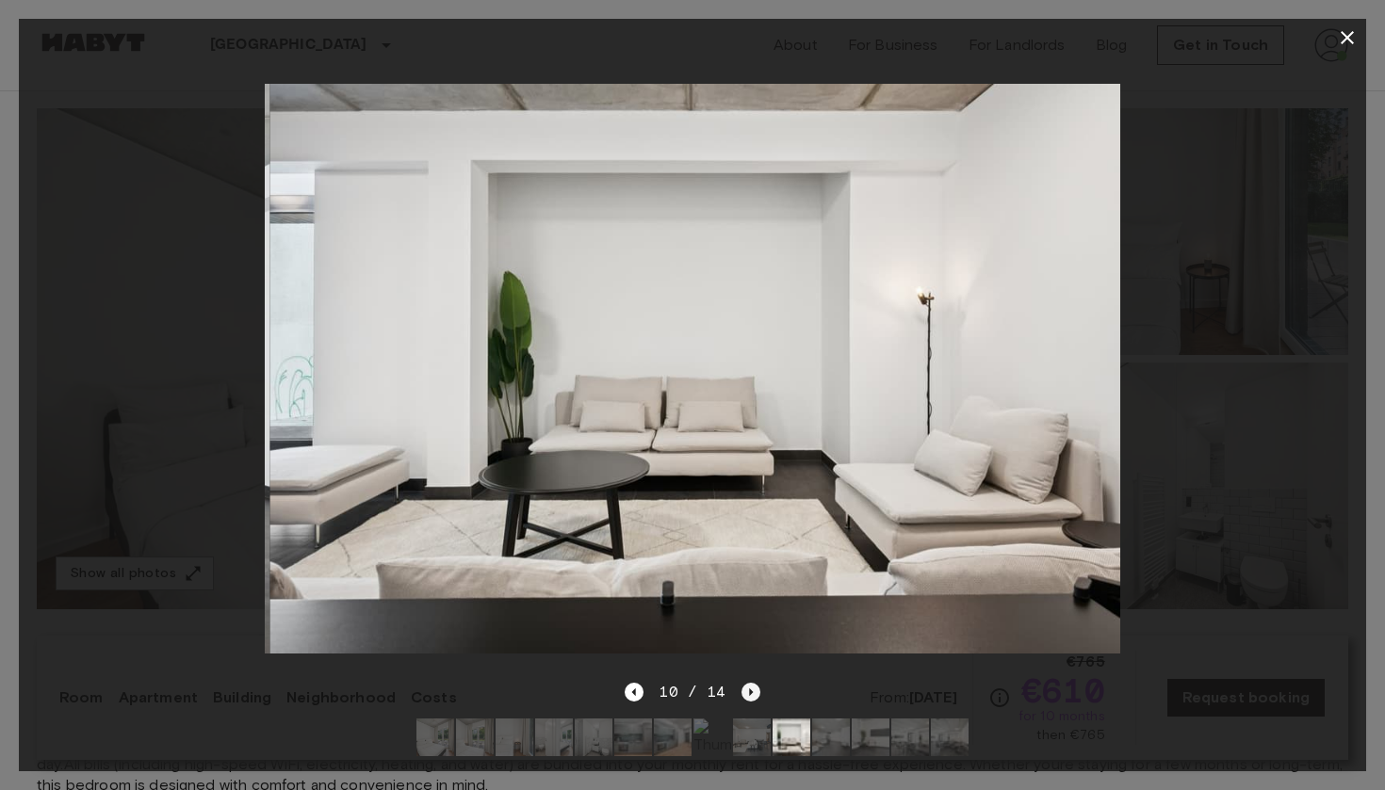
click at [741, 695] on icon "Next image" at bounding box center [750, 692] width 19 height 19
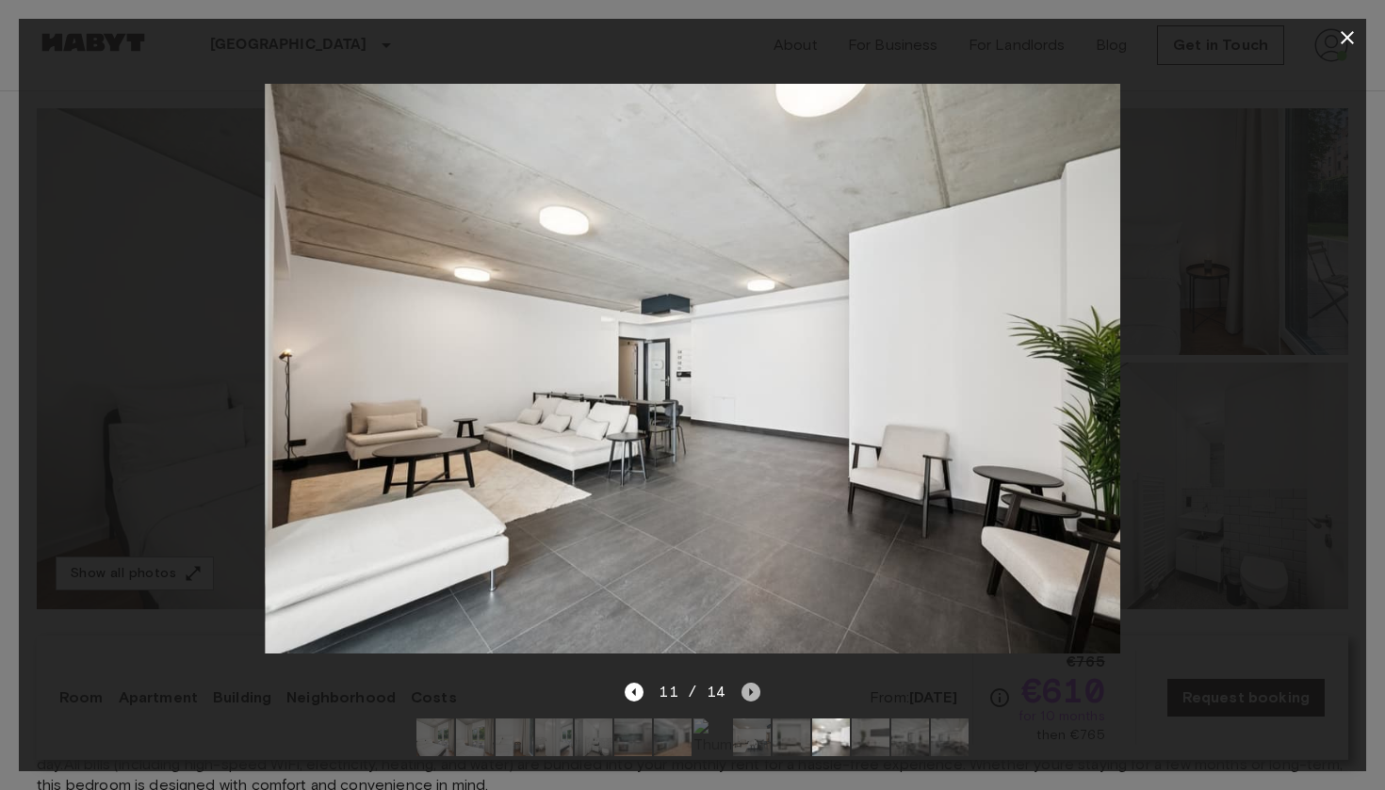
click at [741, 695] on icon "Next image" at bounding box center [750, 692] width 19 height 19
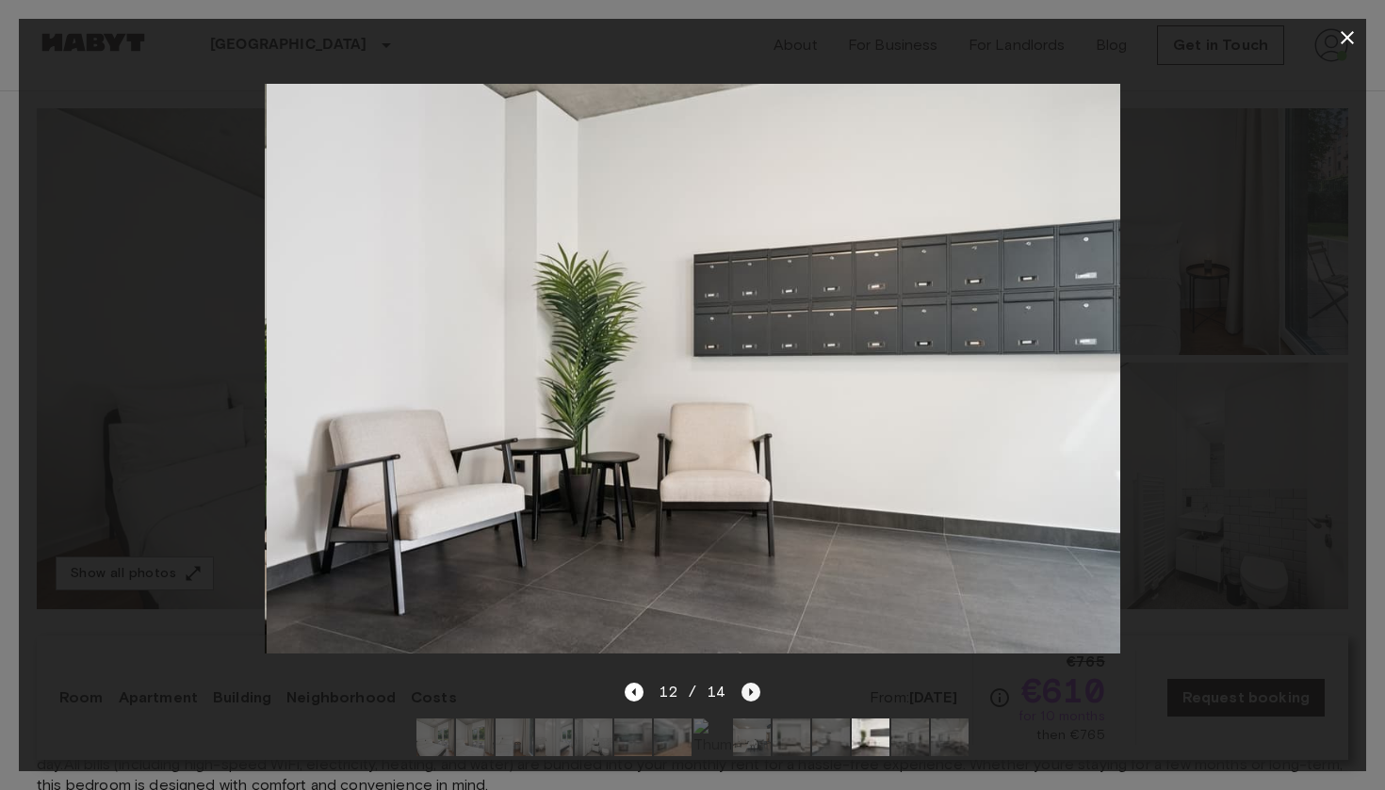
click at [741, 695] on icon "Next image" at bounding box center [750, 692] width 19 height 19
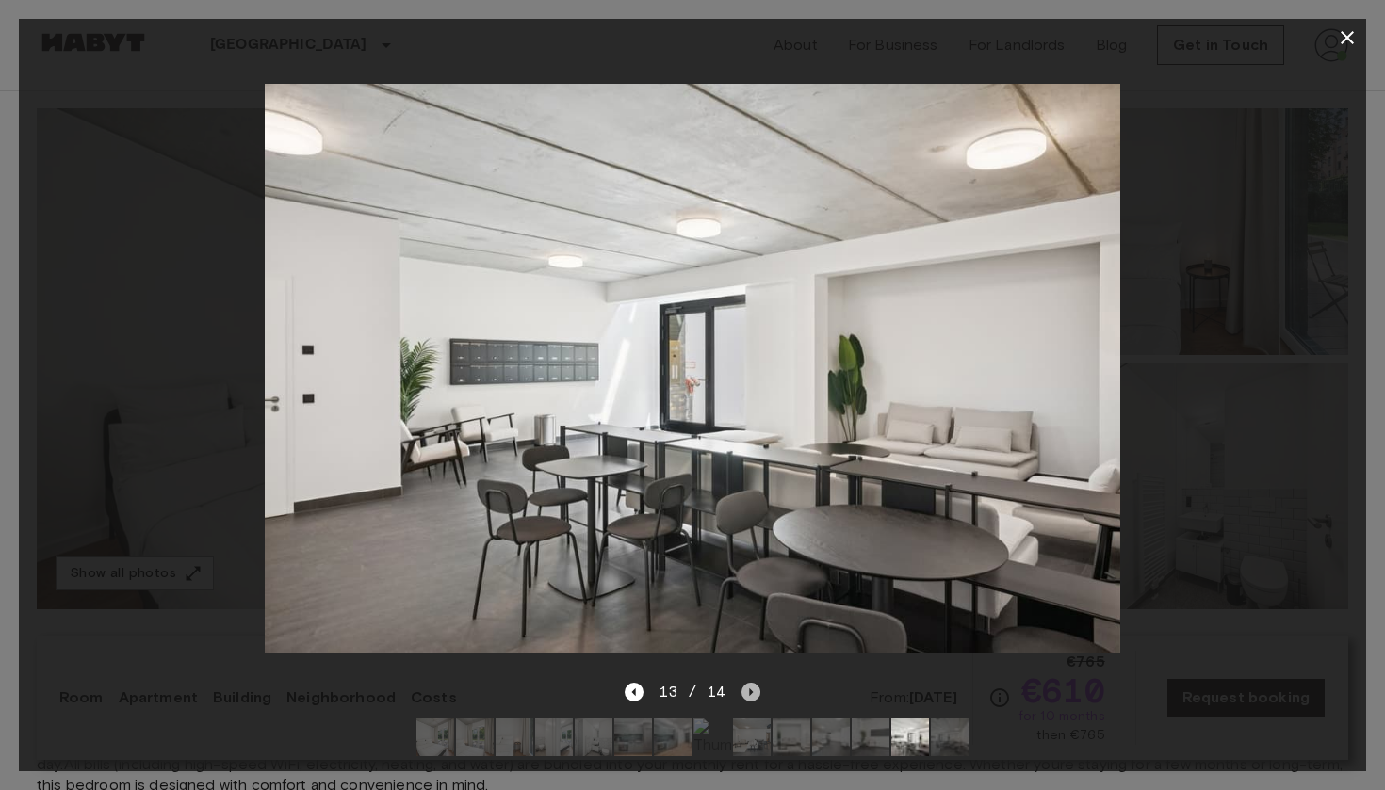
click at [741, 695] on icon "Next image" at bounding box center [750, 692] width 19 height 19
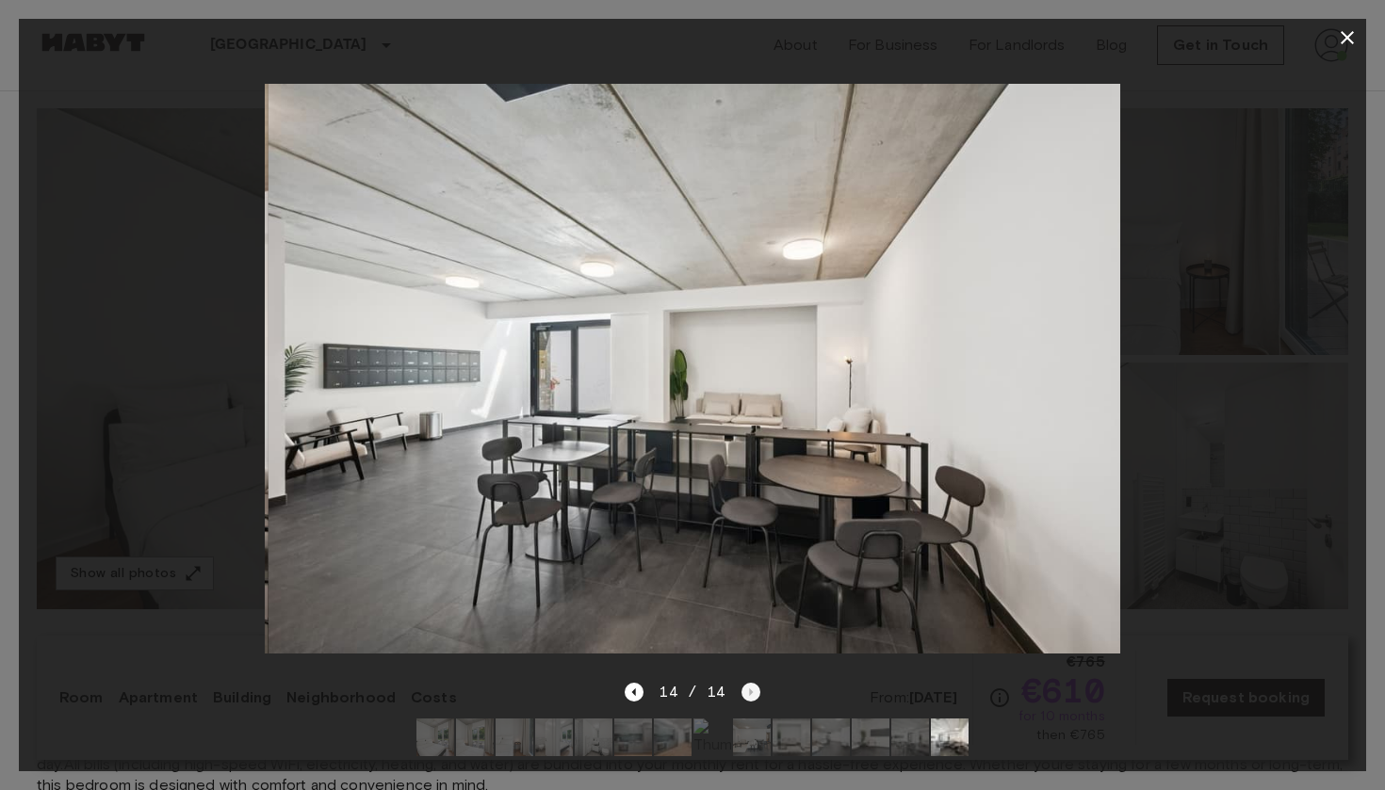
click at [741, 695] on div "14 / 14" at bounding box center [692, 692] width 135 height 23
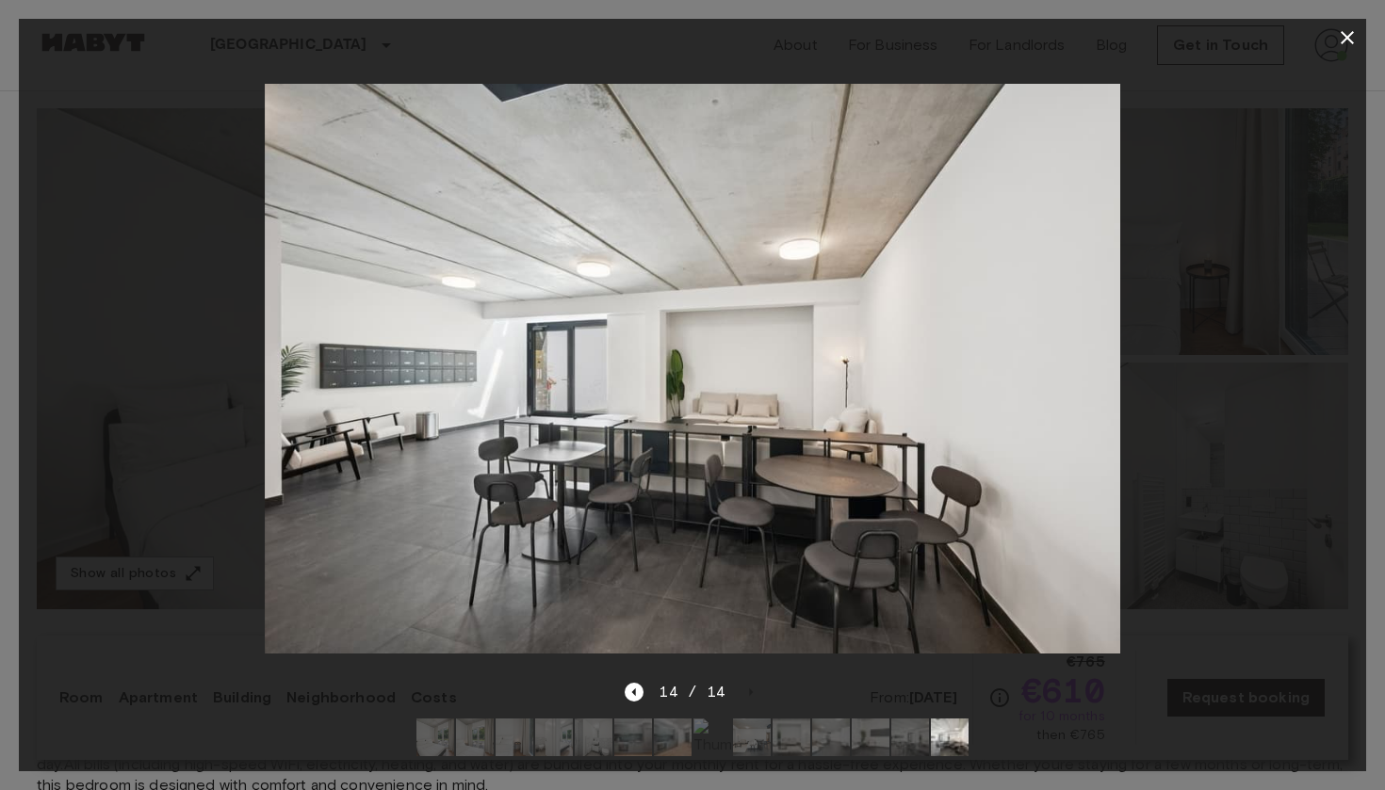
click at [1339, 29] on icon "button" at bounding box center [1347, 37] width 23 height 23
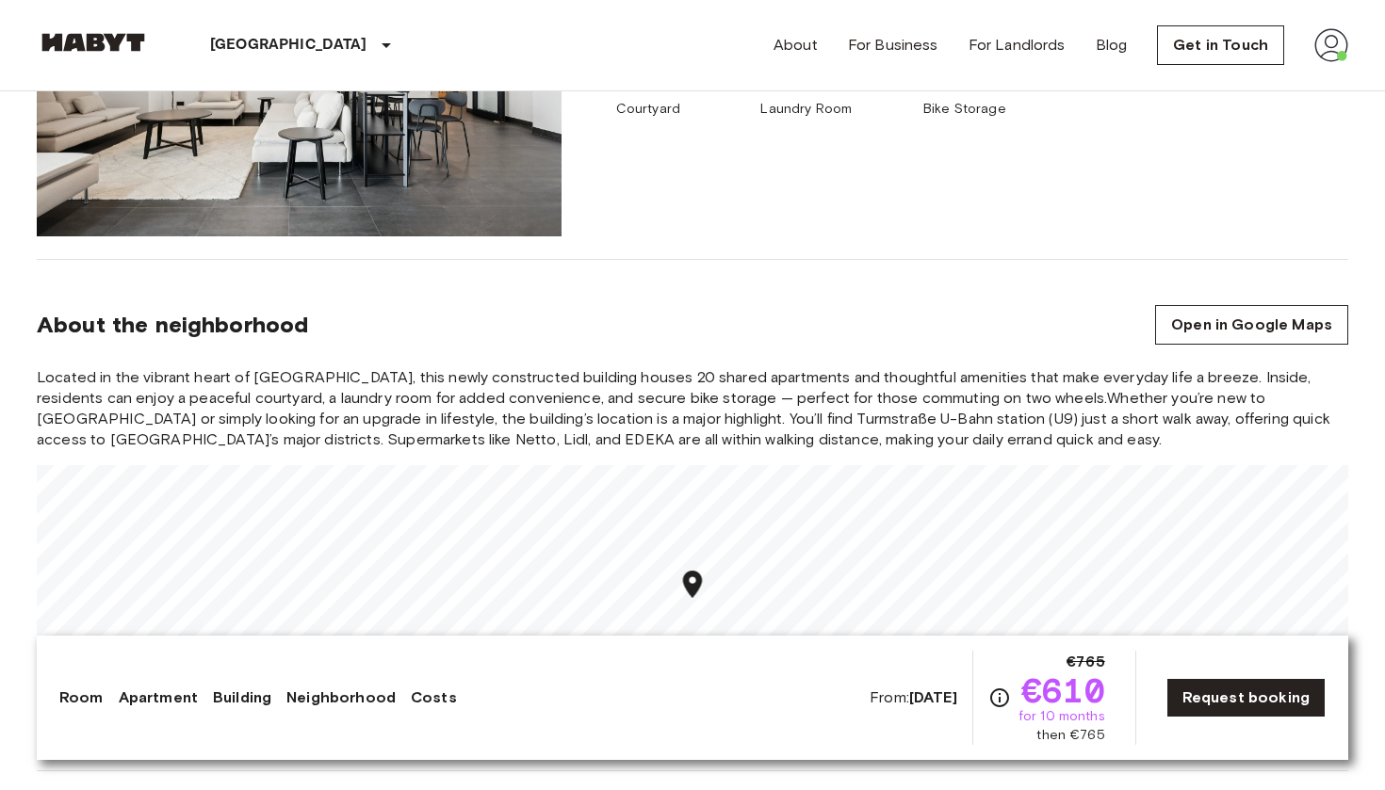
scroll to position [1948, 0]
